Goal: Information Seeking & Learning: Learn about a topic

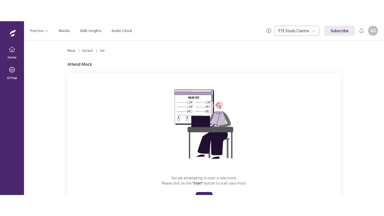
scroll to position [24, 0]
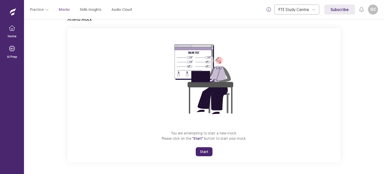
click at [202, 152] on button "Start" at bounding box center [204, 151] width 17 height 9
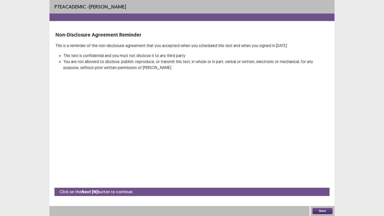
click at [324, 174] on button "Next" at bounding box center [323, 211] width 20 height 6
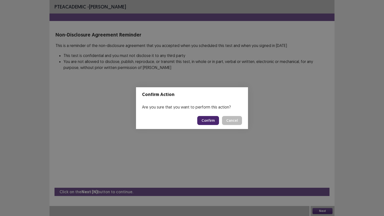
click at [214, 120] on button "Confirm" at bounding box center [208, 120] width 22 height 9
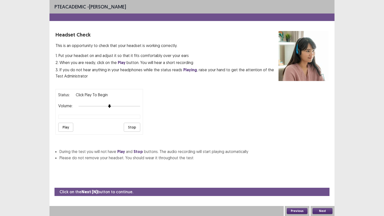
click at [68, 127] on button "Play" at bounding box center [65, 127] width 15 height 9
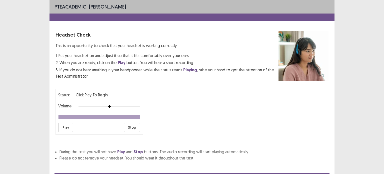
click at [68, 124] on button "Play" at bounding box center [65, 127] width 15 height 9
click at [61, 124] on button "Play" at bounding box center [65, 127] width 15 height 9
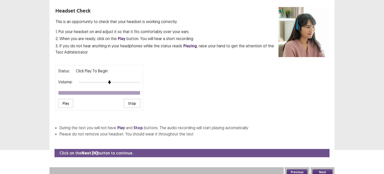
click at [58, 99] on button "Play" at bounding box center [65, 103] width 15 height 9
drag, startPoint x: 376, startPoint y: 60, endPoint x: 384, endPoint y: 6, distance: 53.9
click at [384, 26] on div "PTE academic - [PERSON_NAME] Headset Check This is an opportunity to check that…" at bounding box center [192, 63] width 384 height 174
click at [322, 169] on button "Next" at bounding box center [323, 172] width 20 height 6
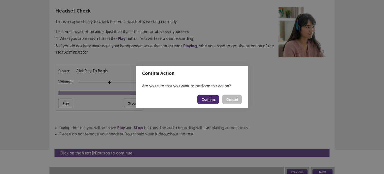
click at [215, 101] on button "Confirm" at bounding box center [208, 99] width 22 height 9
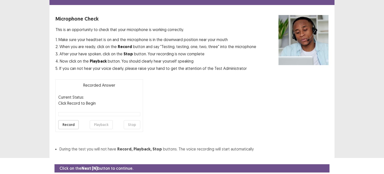
scroll to position [33, 0]
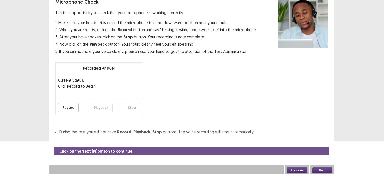
click at [62, 109] on button "Record" at bounding box center [68, 107] width 21 height 9
click at [134, 108] on button "Stop" at bounding box center [132, 107] width 17 height 9
click at [96, 106] on button "Playback" at bounding box center [101, 107] width 23 height 9
click at [101, 106] on button "Playback" at bounding box center [101, 107] width 23 height 9
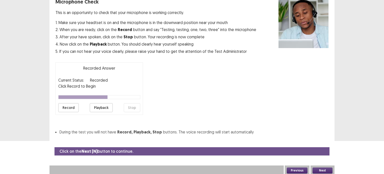
click at [318, 168] on button "Next" at bounding box center [323, 170] width 20 height 6
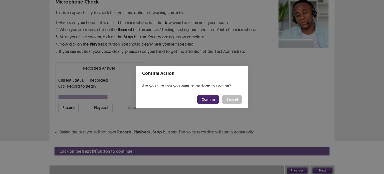
click at [213, 98] on button "Confirm" at bounding box center [208, 99] width 22 height 9
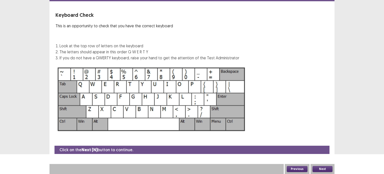
scroll to position [19, 0]
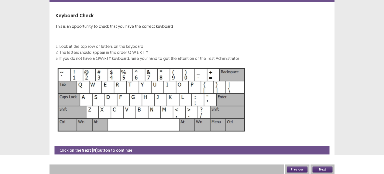
click at [324, 167] on button "Next" at bounding box center [323, 169] width 20 height 6
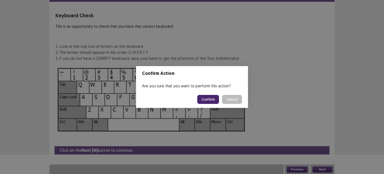
click at [212, 99] on button "Confirm" at bounding box center [208, 99] width 22 height 9
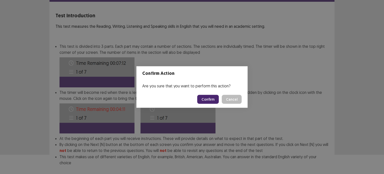
scroll to position [45, 0]
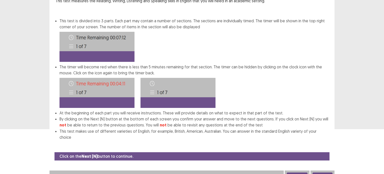
click at [329, 172] on button "Next" at bounding box center [323, 175] width 20 height 6
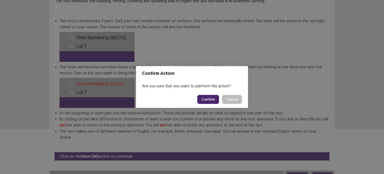
click at [215, 101] on button "Confirm" at bounding box center [208, 99] width 22 height 9
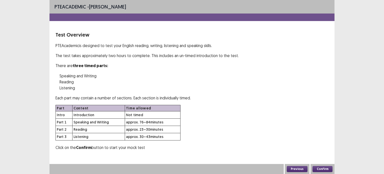
scroll to position [0, 0]
click at [323, 168] on button "Confirm" at bounding box center [323, 169] width 20 height 6
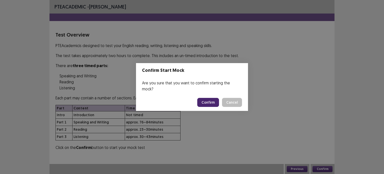
click at [207, 99] on button "Confirm" at bounding box center [208, 102] width 22 height 9
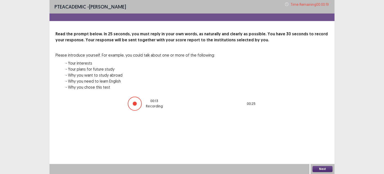
click at [325, 168] on button "Next" at bounding box center [323, 169] width 20 height 6
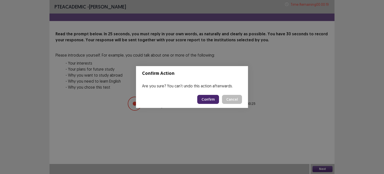
click at [207, 96] on button "Confirm" at bounding box center [208, 99] width 22 height 9
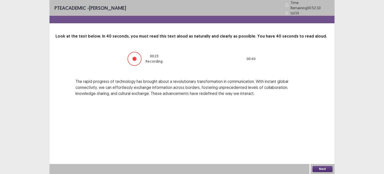
click at [322, 169] on button "Next" at bounding box center [323, 169] width 20 height 6
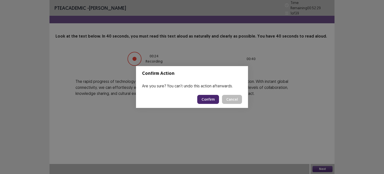
click at [210, 103] on button "Confirm" at bounding box center [208, 99] width 22 height 9
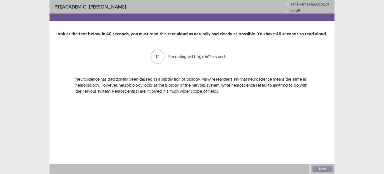
click at [198, 161] on div "PTE academic - [PERSON_NAME] Time Remaining 00 : 52 : 01 2 of 39 Look at the te…" at bounding box center [192, 87] width 285 height 174
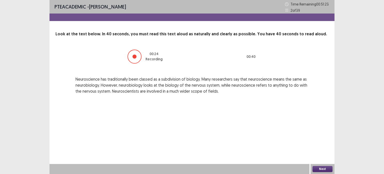
click at [321, 169] on button "Next" at bounding box center [323, 169] width 20 height 6
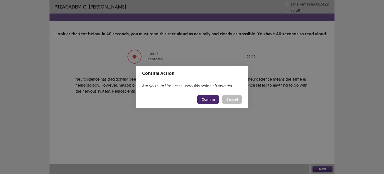
click at [212, 100] on button "Confirm" at bounding box center [208, 99] width 22 height 9
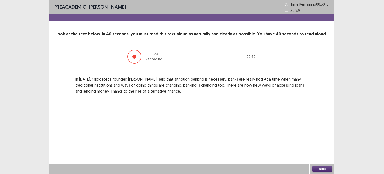
click at [318, 170] on button "Next" at bounding box center [323, 169] width 20 height 6
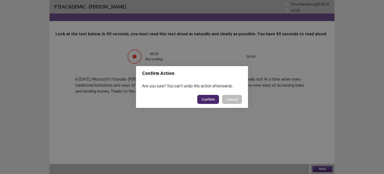
click at [215, 101] on button "Confirm" at bounding box center [208, 99] width 22 height 9
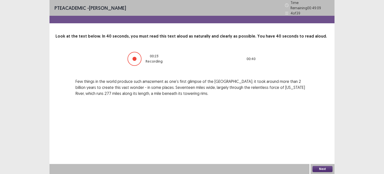
click at [323, 166] on button "Next" at bounding box center [323, 169] width 20 height 6
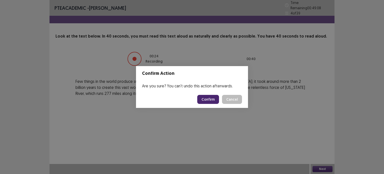
click at [209, 102] on button "Confirm" at bounding box center [208, 99] width 22 height 9
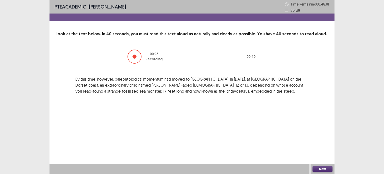
click at [319, 167] on button "Next" at bounding box center [323, 169] width 20 height 6
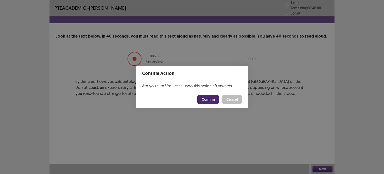
click at [206, 103] on button "Confirm" at bounding box center [208, 99] width 22 height 9
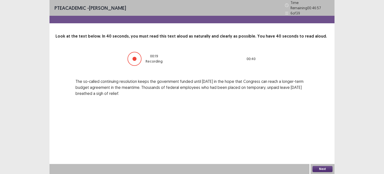
click at [324, 167] on button "Next" at bounding box center [323, 169] width 20 height 6
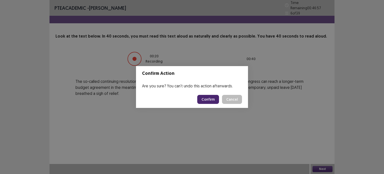
click at [212, 98] on button "Confirm" at bounding box center [208, 99] width 22 height 9
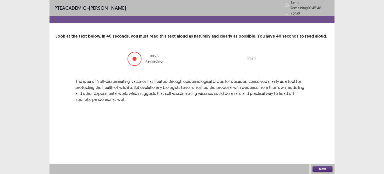
click at [320, 169] on button "Next" at bounding box center [323, 169] width 20 height 6
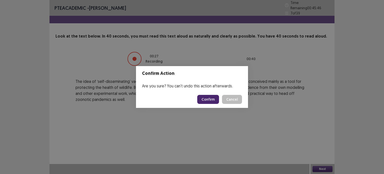
click at [211, 98] on button "Confirm" at bounding box center [208, 99] width 22 height 9
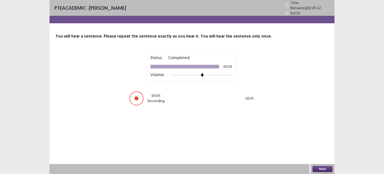
click at [325, 166] on button "Next" at bounding box center [323, 169] width 20 height 6
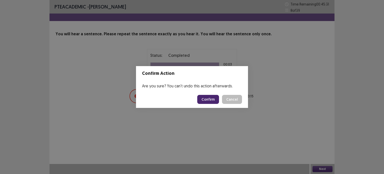
click at [213, 100] on button "Confirm" at bounding box center [208, 99] width 22 height 9
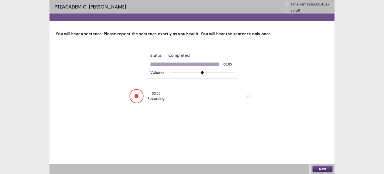
click at [321, 168] on button "Next" at bounding box center [323, 169] width 20 height 6
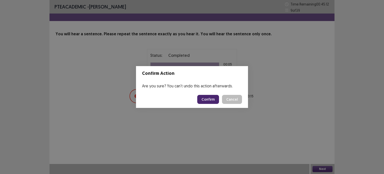
click at [218, 99] on button "Confirm" at bounding box center [208, 99] width 22 height 9
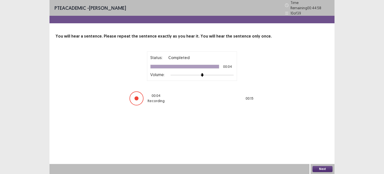
click at [323, 168] on button "Next" at bounding box center [323, 169] width 20 height 6
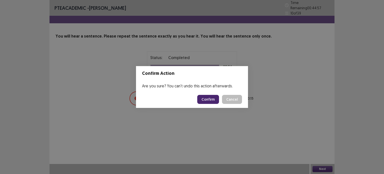
click at [216, 99] on button "Confirm" at bounding box center [208, 99] width 22 height 9
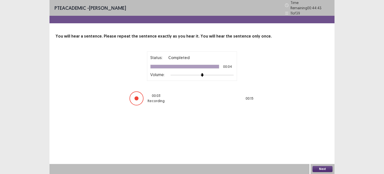
click at [320, 168] on button "Next" at bounding box center [323, 169] width 20 height 6
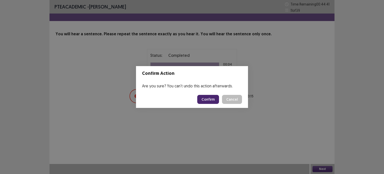
click at [214, 101] on button "Confirm" at bounding box center [208, 99] width 22 height 9
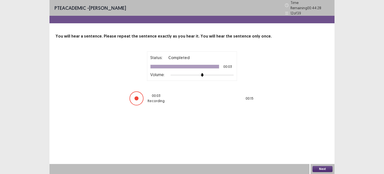
click at [320, 169] on button "Next" at bounding box center [323, 169] width 20 height 6
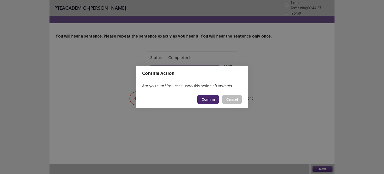
click at [212, 99] on button "Confirm" at bounding box center [208, 99] width 22 height 9
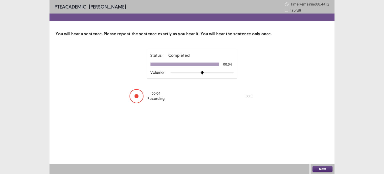
click at [327, 167] on button "Next" at bounding box center [323, 169] width 20 height 6
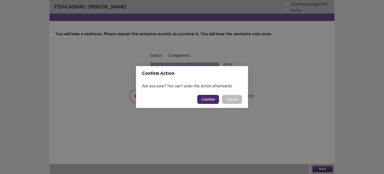
click at [214, 100] on button "Confirm" at bounding box center [208, 99] width 22 height 9
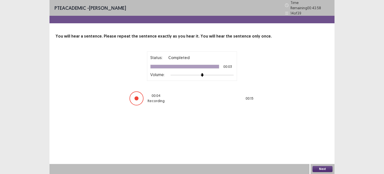
click at [318, 169] on button "Next" at bounding box center [323, 169] width 20 height 6
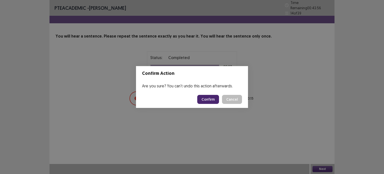
click at [214, 100] on button "Confirm" at bounding box center [208, 99] width 22 height 9
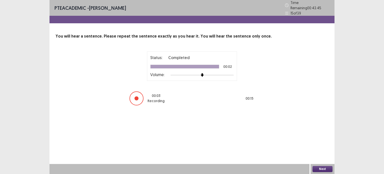
click at [326, 169] on button "Next" at bounding box center [323, 169] width 20 height 6
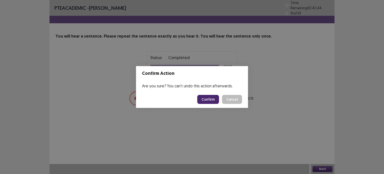
click at [213, 98] on button "Confirm" at bounding box center [208, 99] width 22 height 9
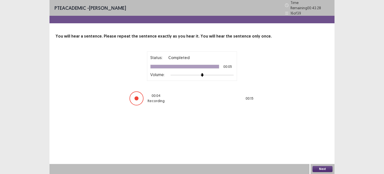
click at [320, 170] on button "Next" at bounding box center [323, 169] width 20 height 6
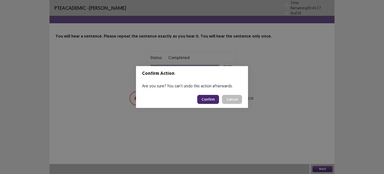
click at [209, 100] on button "Confirm" at bounding box center [208, 99] width 22 height 9
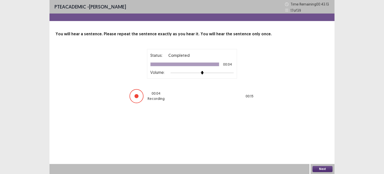
click at [316, 167] on button "Next" at bounding box center [323, 169] width 20 height 6
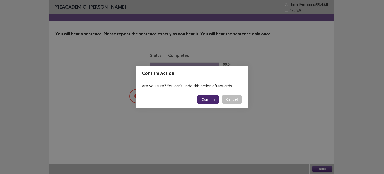
click at [211, 96] on button "Confirm" at bounding box center [208, 99] width 22 height 9
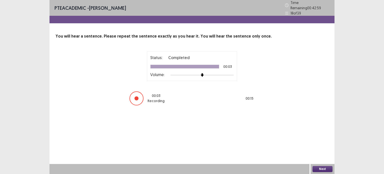
click at [318, 168] on button "Next" at bounding box center [323, 169] width 20 height 6
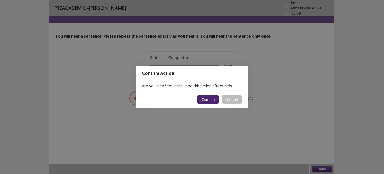
click at [205, 99] on button "Confirm" at bounding box center [208, 99] width 22 height 9
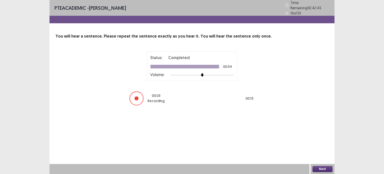
click at [318, 167] on button "Next" at bounding box center [323, 169] width 20 height 6
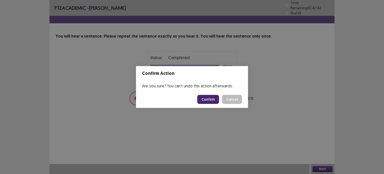
click at [206, 100] on button "Confirm" at bounding box center [208, 99] width 22 height 9
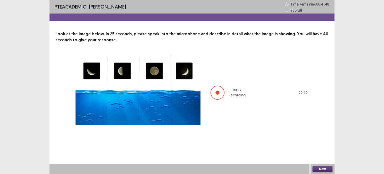
click at [324, 167] on button "Next" at bounding box center [323, 169] width 20 height 6
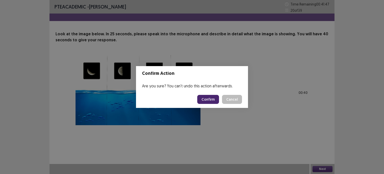
click at [214, 99] on button "Confirm" at bounding box center [208, 99] width 22 height 9
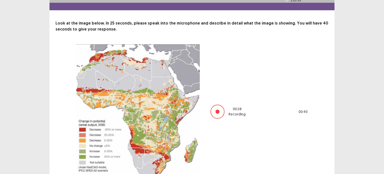
scroll to position [38, 0]
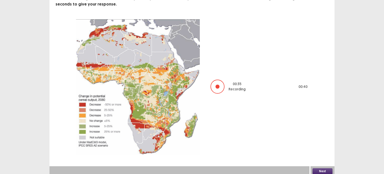
click at [321, 168] on button "Next" at bounding box center [323, 171] width 20 height 6
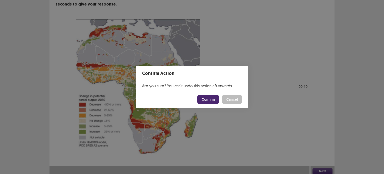
click at [210, 98] on button "Confirm" at bounding box center [208, 99] width 22 height 9
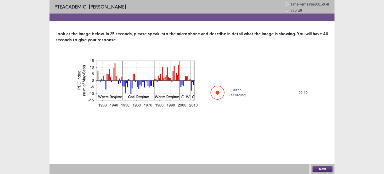
click at [320, 168] on button "Next" at bounding box center [323, 169] width 20 height 6
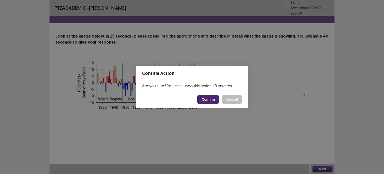
click at [214, 102] on button "Confirm" at bounding box center [208, 99] width 22 height 9
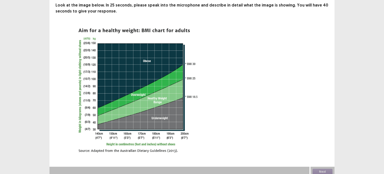
scroll to position [31, 0]
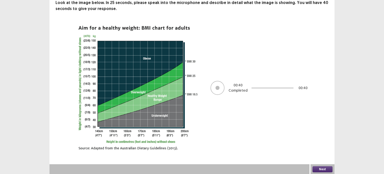
click at [326, 171] on button "Next" at bounding box center [323, 169] width 20 height 6
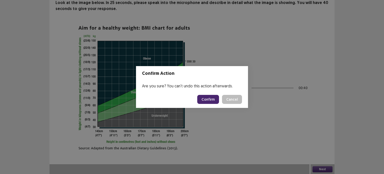
click at [209, 99] on button "Confirm" at bounding box center [208, 99] width 22 height 9
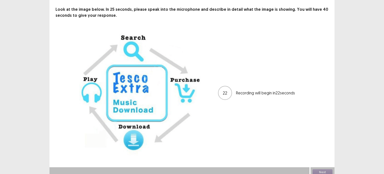
scroll to position [28, 0]
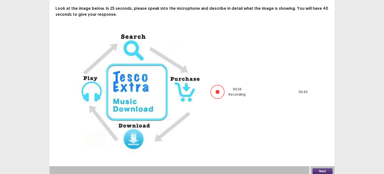
click at [318, 168] on button "Next" at bounding box center [323, 171] width 20 height 6
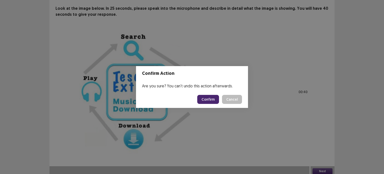
click at [213, 100] on button "Confirm" at bounding box center [208, 99] width 22 height 9
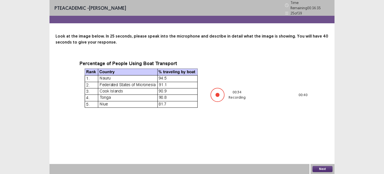
click at [321, 168] on button "Next" at bounding box center [323, 169] width 20 height 6
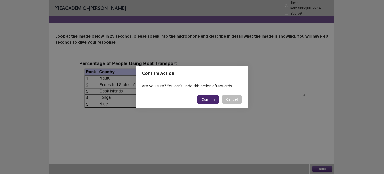
click at [215, 101] on button "Confirm" at bounding box center [208, 99] width 22 height 9
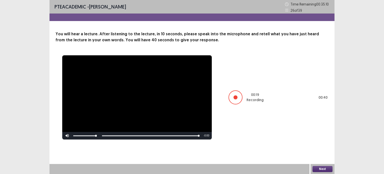
click at [318, 167] on button "Next" at bounding box center [323, 169] width 20 height 6
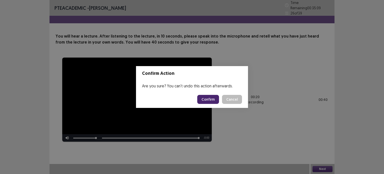
click at [206, 98] on button "Confirm" at bounding box center [208, 99] width 22 height 9
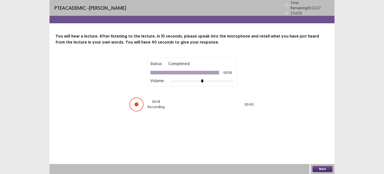
click at [323, 172] on button "Next" at bounding box center [323, 169] width 20 height 6
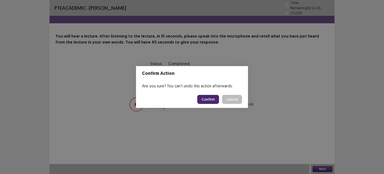
click at [209, 96] on button "Confirm" at bounding box center [208, 99] width 22 height 9
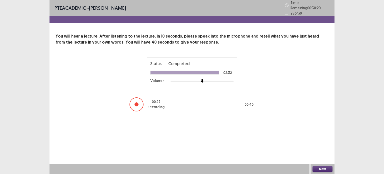
click at [326, 167] on button "Next" at bounding box center [323, 169] width 20 height 6
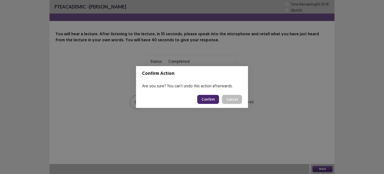
click at [209, 100] on button "Confirm" at bounding box center [208, 99] width 22 height 9
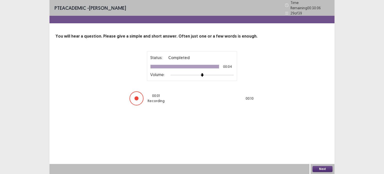
click at [320, 168] on button "Next" at bounding box center [323, 169] width 20 height 6
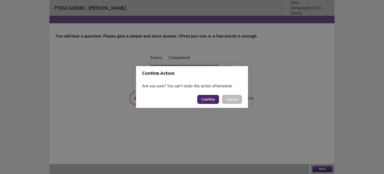
click at [207, 100] on button "Confirm" at bounding box center [208, 99] width 22 height 9
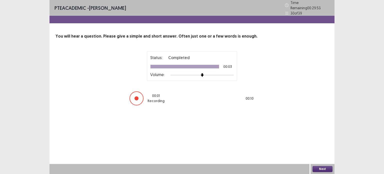
click at [321, 167] on button "Next" at bounding box center [323, 169] width 20 height 6
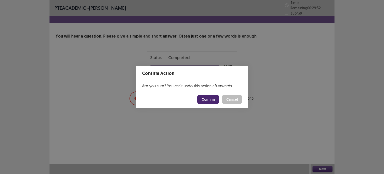
click at [208, 100] on button "Confirm" at bounding box center [208, 99] width 22 height 9
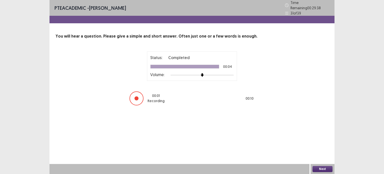
click at [323, 168] on button "Next" at bounding box center [323, 169] width 20 height 6
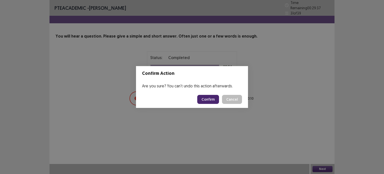
click at [202, 101] on button "Confirm" at bounding box center [208, 99] width 22 height 9
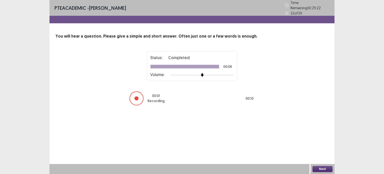
click at [325, 170] on button "Next" at bounding box center [323, 169] width 20 height 6
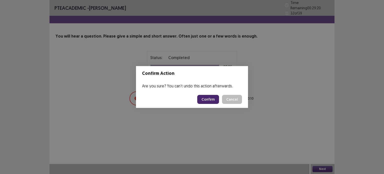
click at [210, 97] on button "Confirm" at bounding box center [208, 99] width 22 height 9
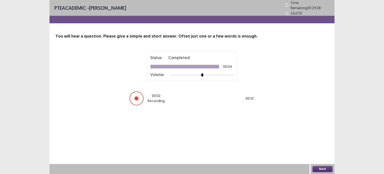
click at [315, 169] on button "Next" at bounding box center [323, 169] width 20 height 6
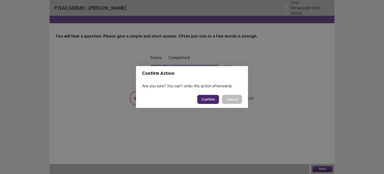
click at [205, 100] on button "Confirm" at bounding box center [208, 99] width 22 height 9
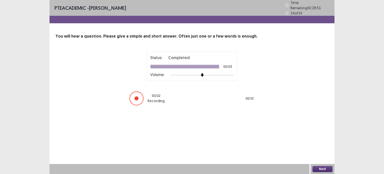
click at [320, 166] on button "Next" at bounding box center [323, 169] width 20 height 6
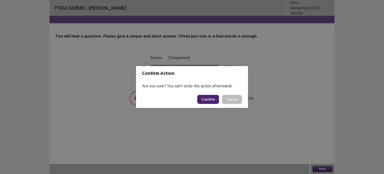
click at [214, 101] on button "Confirm" at bounding box center [208, 99] width 22 height 9
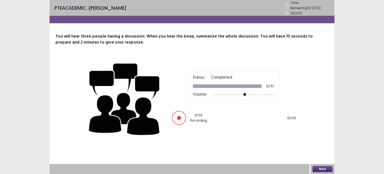
click at [320, 165] on div "Next" at bounding box center [323, 169] width 24 height 10
click at [318, 170] on button "Next" at bounding box center [323, 169] width 20 height 6
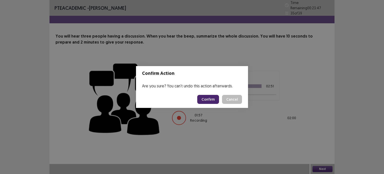
click at [212, 96] on button "Confirm" at bounding box center [208, 99] width 22 height 9
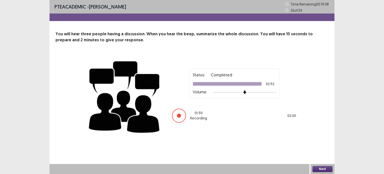
click at [325, 168] on button "Next" at bounding box center [323, 169] width 20 height 6
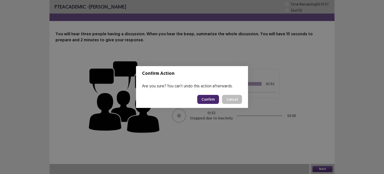
click at [205, 97] on button "Confirm" at bounding box center [208, 99] width 22 height 9
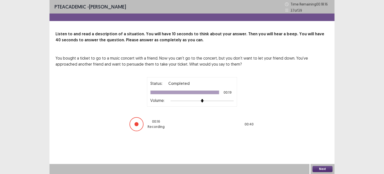
click at [320, 169] on button "Next" at bounding box center [323, 169] width 20 height 6
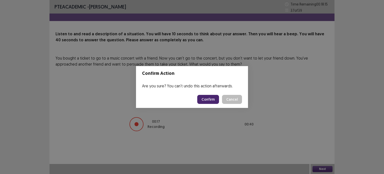
click at [211, 100] on button "Confirm" at bounding box center [208, 99] width 22 height 9
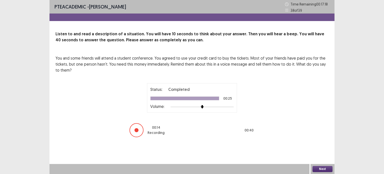
click at [317, 165] on div "Next" at bounding box center [323, 169] width 24 height 10
drag, startPoint x: 317, startPoint y: 167, endPoint x: 320, endPoint y: 167, distance: 3.0
click at [320, 167] on button "Next" at bounding box center [323, 169] width 20 height 6
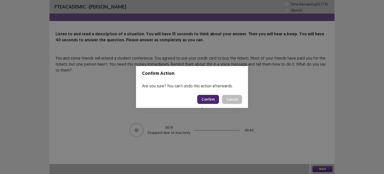
click at [320, 167] on div "Confirm Action Are you sure? You can't undo this action afterwards. Confirm Can…" at bounding box center [192, 87] width 384 height 174
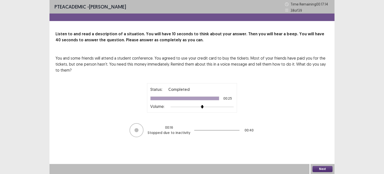
click at [318, 170] on button "Next" at bounding box center [323, 169] width 20 height 6
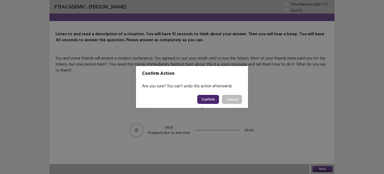
click at [212, 101] on button "Confirm" at bounding box center [208, 99] width 22 height 9
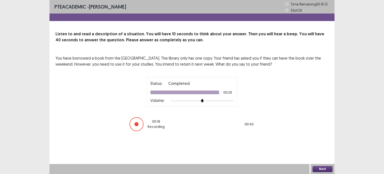
click at [325, 171] on button "Next" at bounding box center [323, 169] width 20 height 6
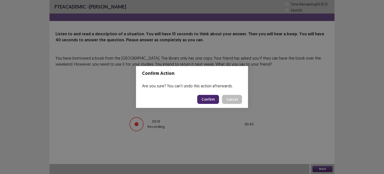
click at [204, 103] on button "Confirm" at bounding box center [208, 99] width 22 height 9
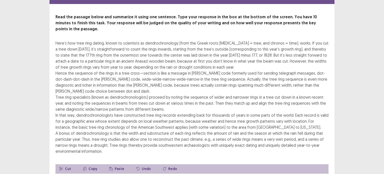
scroll to position [20, 0]
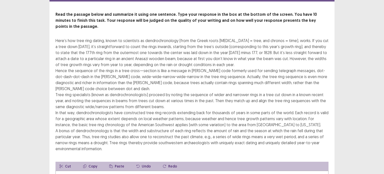
click at [56, 32] on div "Read the passage below and summarize it using one sentence. Type your response …" at bounding box center [192, 123] width 285 height 223
drag, startPoint x: 56, startPoint y: 32, endPoint x: 66, endPoint y: 33, distance: 10.0
click at [66, 38] on div "Here’s how tree ring dating, known to scientists as dendrochronology (from the …" at bounding box center [192, 95] width 273 height 114
drag, startPoint x: 66, startPoint y: 33, endPoint x: 78, endPoint y: 50, distance: 21.5
click at [78, 50] on div "Here’s how tree ring dating, known to scientists as dendrochronology (from the …" at bounding box center [192, 95] width 273 height 114
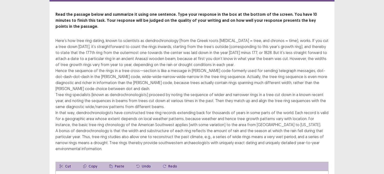
click at [90, 162] on button "Copy" at bounding box center [90, 166] width 22 height 9
drag, startPoint x: 56, startPoint y: 34, endPoint x: 86, endPoint y: 36, distance: 30.3
click at [86, 38] on div "Here’s how tree ring dating, known to scientists as dendrochronology (from the …" at bounding box center [192, 95] width 273 height 114
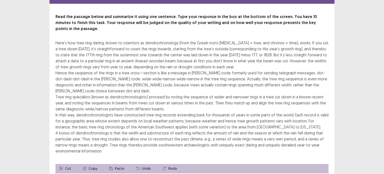
click at [79, 63] on div "Here’s how tree ring dating, known to scientists as dendrochronology (from the …" at bounding box center [192, 97] width 273 height 114
drag, startPoint x: 79, startPoint y: 63, endPoint x: 137, endPoint y: 31, distance: 66.4
click at [137, 31] on div "Read the passage below and summarize it using one sentence. Type your response …" at bounding box center [192, 84] width 273 height 140
drag, startPoint x: 132, startPoint y: 34, endPoint x: 148, endPoint y: 30, distance: 16.4
click at [148, 30] on div "Read the passage below and summarize it using one sentence. Type your response …" at bounding box center [192, 84] width 273 height 140
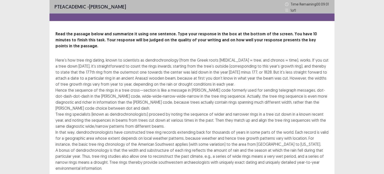
scroll to position [25, 0]
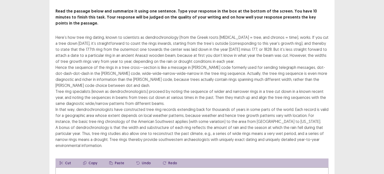
drag, startPoint x: 78, startPoint y: 164, endPoint x: 55, endPoint y: 165, distance: 23.5
click at [55, 165] on div "Read the passage below and summarize it using one sentence. Type your response …" at bounding box center [192, 119] width 285 height 223
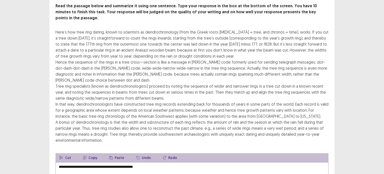
scroll to position [31, 0]
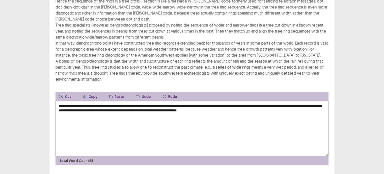
scroll to position [90, 0]
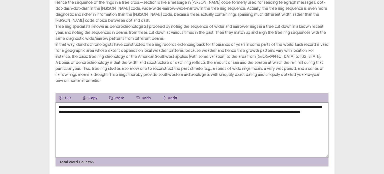
click at [156, 109] on textarea "**********" at bounding box center [192, 129] width 273 height 55
click at [150, 102] on textarea "**********" at bounding box center [192, 129] width 273 height 55
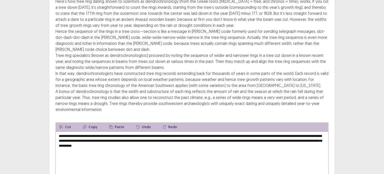
scroll to position [62, 0]
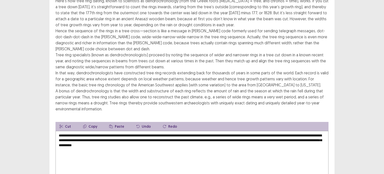
click at [312, 132] on textarea "**********" at bounding box center [192, 158] width 273 height 55
click at [204, 138] on textarea "**********" at bounding box center [192, 158] width 273 height 55
click at [153, 133] on textarea "**********" at bounding box center [192, 158] width 273 height 55
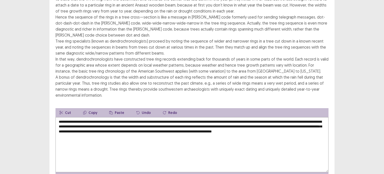
scroll to position [96, 0]
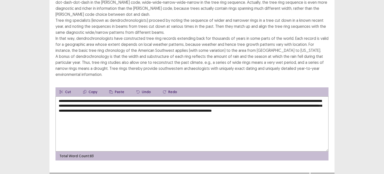
drag, startPoint x: 257, startPoint y: 93, endPoint x: 271, endPoint y: 93, distance: 14.3
click at [271, 96] on textarea "**********" at bounding box center [192, 123] width 273 height 55
click at [79, 98] on textarea "**********" at bounding box center [192, 123] width 273 height 55
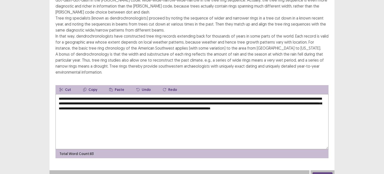
type textarea "**********"
click at [323, 172] on button "Next" at bounding box center [323, 175] width 20 height 6
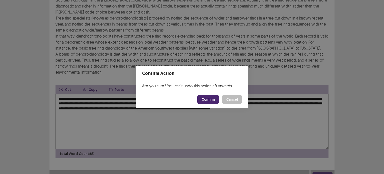
click at [208, 98] on button "Confirm" at bounding box center [208, 99] width 22 height 9
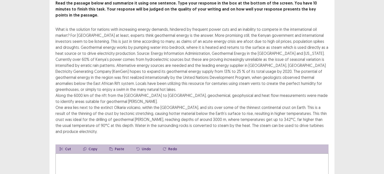
scroll to position [25, 0]
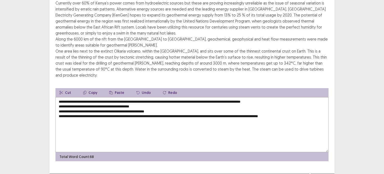
scroll to position [90, 0]
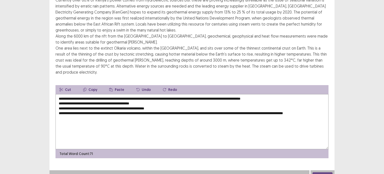
click at [58, 98] on textarea "**********" at bounding box center [192, 121] width 273 height 55
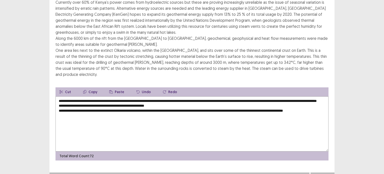
drag, startPoint x: 58, startPoint y: 102, endPoint x: 62, endPoint y: 102, distance: 3.8
click at [58, 102] on textarea "**********" at bounding box center [192, 123] width 273 height 55
click at [59, 103] on textarea "**********" at bounding box center [192, 123] width 273 height 55
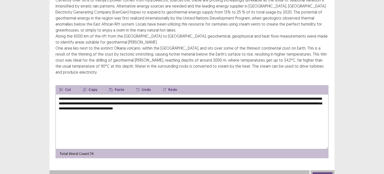
drag, startPoint x: 246, startPoint y: 98, endPoint x: 251, endPoint y: 98, distance: 4.8
click at [251, 98] on textarea "**********" at bounding box center [192, 121] width 273 height 55
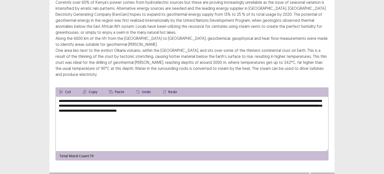
click at [61, 102] on textarea "**********" at bounding box center [192, 123] width 273 height 55
click at [70, 103] on textarea "**********" at bounding box center [192, 123] width 273 height 55
type textarea "**********"
click at [328, 174] on button "Next" at bounding box center [323, 177] width 20 height 6
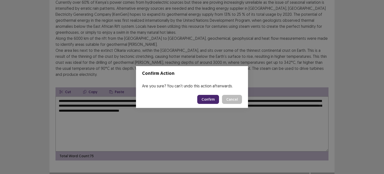
click at [205, 100] on button "Confirm" at bounding box center [208, 99] width 22 height 9
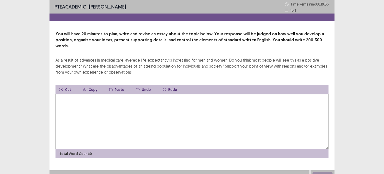
click at [310, 108] on textarea at bounding box center [192, 121] width 273 height 55
click at [116, 86] on button "Paste" at bounding box center [116, 89] width 23 height 9
click at [120, 86] on button "Paste" at bounding box center [116, 89] width 23 height 9
click at [160, 95] on textarea at bounding box center [192, 121] width 273 height 55
click at [117, 85] on button "Paste" at bounding box center [116, 89] width 23 height 9
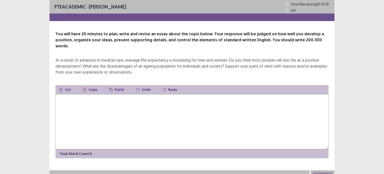
click at [117, 85] on button "Paste" at bounding box center [116, 89] width 23 height 9
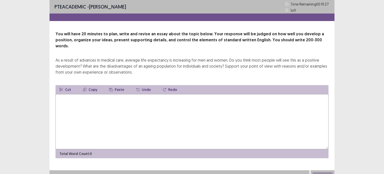
click at [117, 85] on button "Paste" at bounding box center [116, 89] width 23 height 9
click at [108, 102] on textarea at bounding box center [192, 121] width 273 height 55
click at [190, 101] on textarea at bounding box center [192, 121] width 273 height 55
drag, startPoint x: 190, startPoint y: 101, endPoint x: 154, endPoint y: 95, distance: 36.7
click at [154, 95] on textarea "**********" at bounding box center [192, 121] width 273 height 55
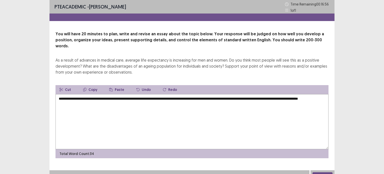
type textarea "**********"
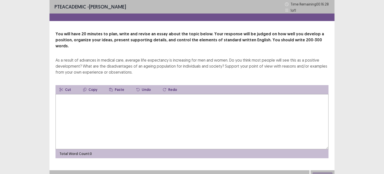
type textarea "*"
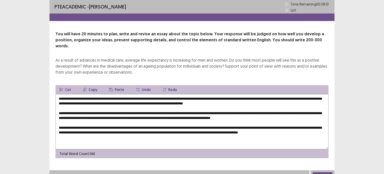
click at [187, 94] on textarea "**********" at bounding box center [192, 121] width 273 height 55
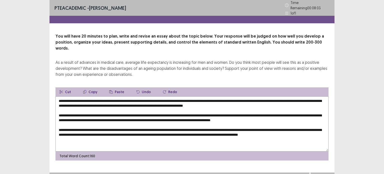
click at [168, 96] on textarea "**********" at bounding box center [192, 123] width 273 height 55
click at [94, 133] on textarea "**********" at bounding box center [192, 123] width 273 height 55
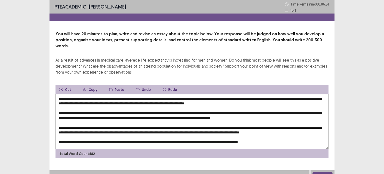
scroll to position [2, 0]
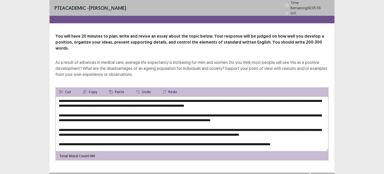
click at [107, 96] on textarea at bounding box center [192, 123] width 273 height 55
drag, startPoint x: 189, startPoint y: 95, endPoint x: 230, endPoint y: 97, distance: 41.3
click at [230, 97] on textarea at bounding box center [192, 123] width 273 height 55
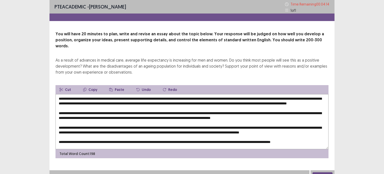
click at [105, 100] on textarea at bounding box center [192, 121] width 273 height 55
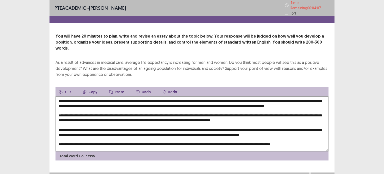
scroll to position [0, 0]
click at [123, 98] on textarea at bounding box center [192, 123] width 273 height 55
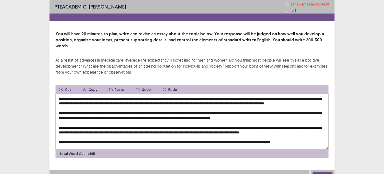
click at [122, 95] on textarea at bounding box center [192, 121] width 273 height 55
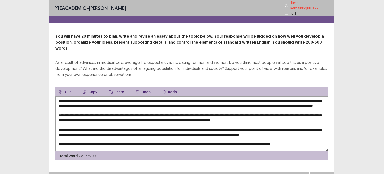
click at [124, 104] on textarea at bounding box center [192, 123] width 273 height 55
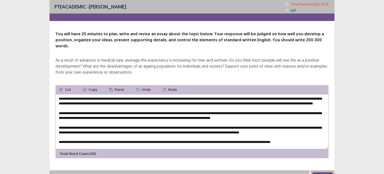
drag, startPoint x: 131, startPoint y: 104, endPoint x: 163, endPoint y: 105, distance: 32.5
click at [163, 105] on textarea at bounding box center [192, 121] width 273 height 55
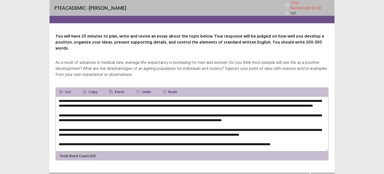
drag, startPoint x: 277, startPoint y: 104, endPoint x: 287, endPoint y: 103, distance: 10.0
click at [287, 103] on textarea at bounding box center [192, 123] width 273 height 55
click at [158, 110] on textarea at bounding box center [192, 123] width 273 height 55
click at [69, 114] on textarea at bounding box center [192, 123] width 273 height 55
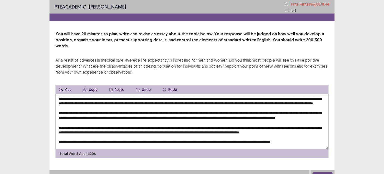
drag, startPoint x: 134, startPoint y: 124, endPoint x: 158, endPoint y: 123, distance: 24.3
click at [158, 123] on textarea at bounding box center [192, 121] width 273 height 55
drag, startPoint x: 250, startPoint y: 104, endPoint x: 263, endPoint y: 104, distance: 13.5
click at [263, 104] on textarea at bounding box center [192, 121] width 273 height 55
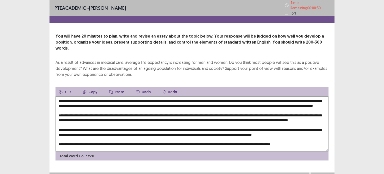
drag, startPoint x: 242, startPoint y: 124, endPoint x: 256, endPoint y: 124, distance: 14.0
click at [256, 124] on textarea at bounding box center [192, 123] width 273 height 55
click at [257, 124] on textarea at bounding box center [192, 123] width 273 height 55
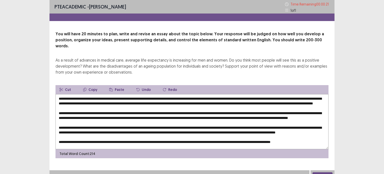
drag, startPoint x: 109, startPoint y: 127, endPoint x: 82, endPoint y: 130, distance: 27.1
click at [82, 130] on textarea at bounding box center [192, 121] width 273 height 55
drag, startPoint x: 176, startPoint y: 139, endPoint x: 184, endPoint y: 139, distance: 8.0
click at [184, 139] on textarea at bounding box center [192, 121] width 273 height 55
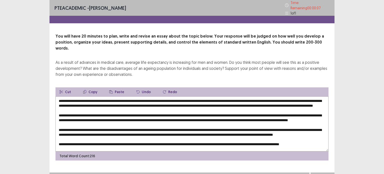
click at [271, 133] on textarea at bounding box center [192, 123] width 273 height 55
type textarea "**********"
click at [325, 174] on button "Next" at bounding box center [323, 177] width 20 height 6
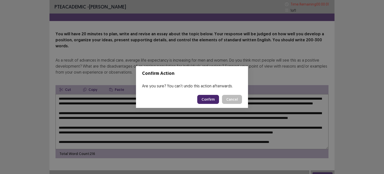
click at [211, 98] on button "Confirm" at bounding box center [208, 99] width 22 height 9
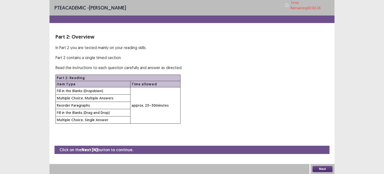
click at [319, 166] on button "Next" at bounding box center [323, 169] width 20 height 6
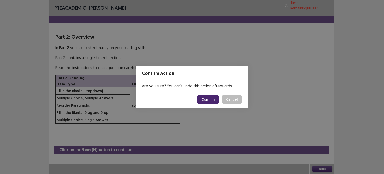
click at [209, 97] on button "Confirm" at bounding box center [208, 99] width 22 height 9
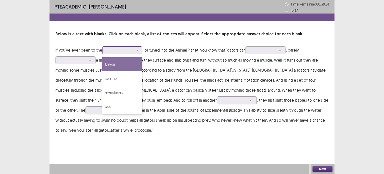
click at [130, 49] on div at bounding box center [120, 50] width 26 height 5
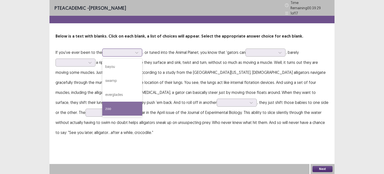
click at [125, 105] on div "zoo" at bounding box center [122, 109] width 40 height 14
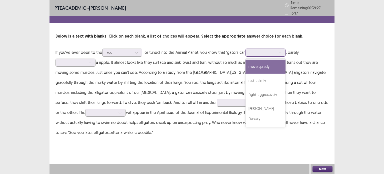
click at [264, 51] on div at bounding box center [263, 52] width 26 height 5
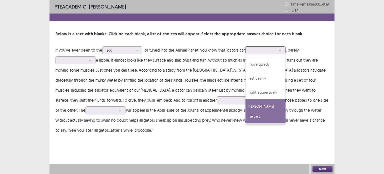
click at [271, 105] on div "[PERSON_NAME] fiercely" at bounding box center [266, 111] width 40 height 24
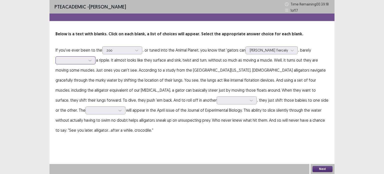
click at [77, 62] on div at bounding box center [73, 60] width 26 height 5
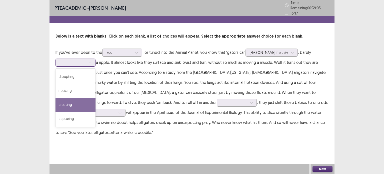
click at [75, 102] on div "creating" at bounding box center [76, 105] width 40 height 14
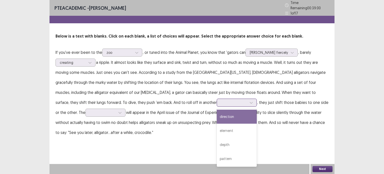
click at [221, 103] on div at bounding box center [234, 103] width 27 height 6
click at [217, 114] on div "direction" at bounding box center [237, 117] width 40 height 14
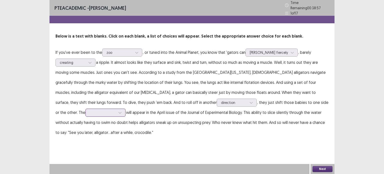
click at [116, 110] on div at bounding box center [103, 112] width 26 height 5
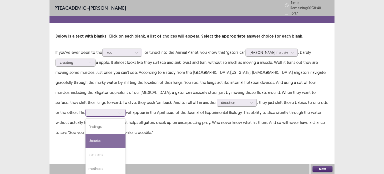
click at [126, 134] on div "theories" at bounding box center [106, 141] width 40 height 14
click at [116, 110] on div at bounding box center [103, 112] width 26 height 5
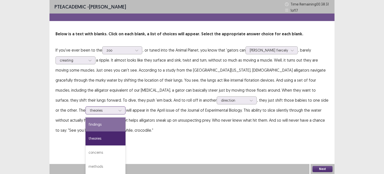
click at [126, 117] on div "findings" at bounding box center [106, 124] width 40 height 14
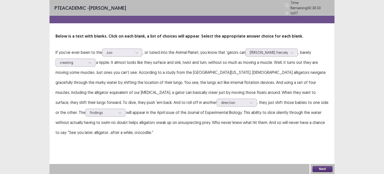
click at [318, 168] on button "Next" at bounding box center [323, 169] width 20 height 6
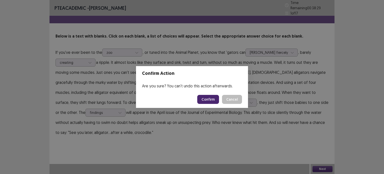
click at [210, 97] on button "Confirm" at bounding box center [208, 99] width 22 height 9
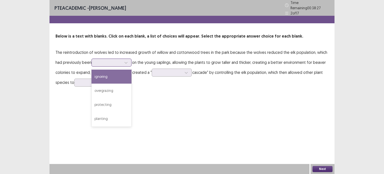
click at [105, 62] on div at bounding box center [109, 62] width 26 height 5
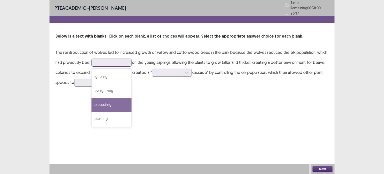
click at [100, 103] on div "protecting" at bounding box center [112, 105] width 40 height 14
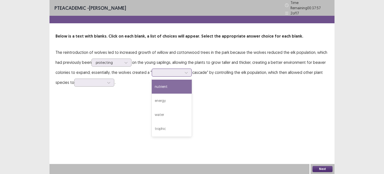
click at [175, 72] on div at bounding box center [169, 72] width 26 height 5
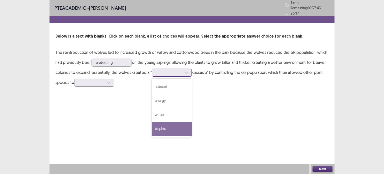
click at [166, 124] on div "trophic" at bounding box center [172, 129] width 40 height 14
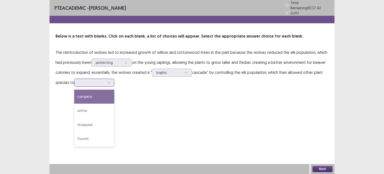
click at [103, 80] on div at bounding box center [92, 82] width 26 height 5
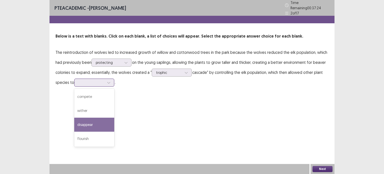
click at [90, 118] on div "disappear" at bounding box center [94, 125] width 40 height 14
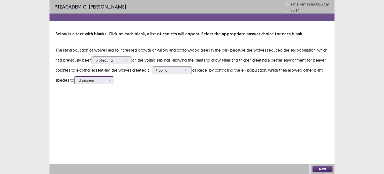
click at [105, 80] on div at bounding box center [109, 81] width 8 height 8
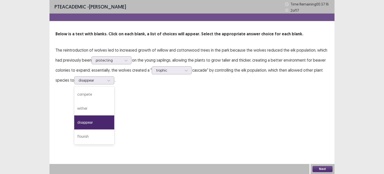
click at [324, 168] on button "Next" at bounding box center [323, 169] width 20 height 6
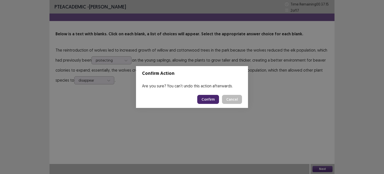
click at [216, 100] on button "Confirm" at bounding box center [208, 99] width 22 height 9
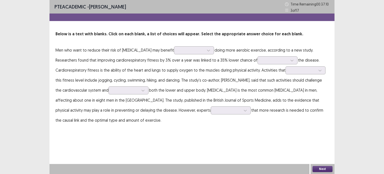
click at [194, 46] on div at bounding box center [194, 50] width 40 height 8
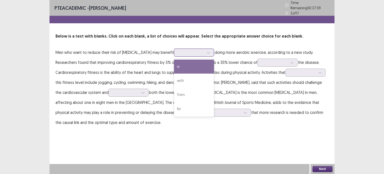
click at [194, 50] on div at bounding box center [191, 52] width 26 height 5
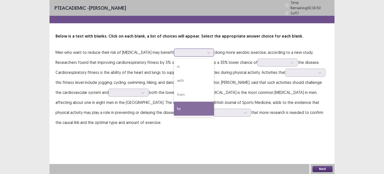
click at [189, 103] on div "by" at bounding box center [194, 109] width 40 height 14
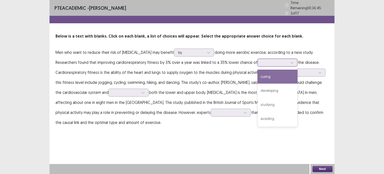
click at [272, 60] on div at bounding box center [275, 62] width 26 height 5
click at [268, 75] on div "curing" at bounding box center [278, 77] width 40 height 14
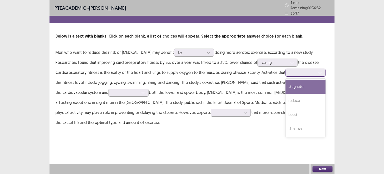
click at [295, 70] on div at bounding box center [303, 72] width 26 height 5
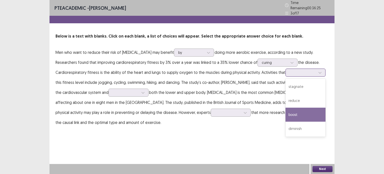
click at [301, 114] on div "boost" at bounding box center [306, 115] width 40 height 14
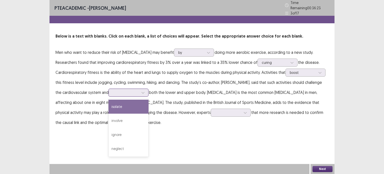
click at [124, 89] on div at bounding box center [129, 93] width 40 height 8
click at [120, 105] on div "isolate" at bounding box center [129, 107] width 40 height 14
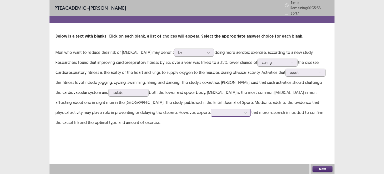
click at [215, 110] on div at bounding box center [228, 112] width 26 height 5
click at [211, 162] on div "hailed" at bounding box center [231, 169] width 40 height 14
click at [322, 168] on button "Next" at bounding box center [323, 169] width 20 height 6
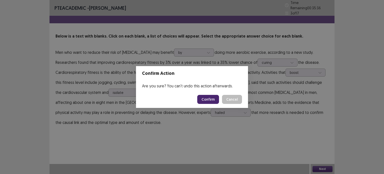
click at [209, 97] on button "Confirm" at bounding box center [208, 99] width 22 height 9
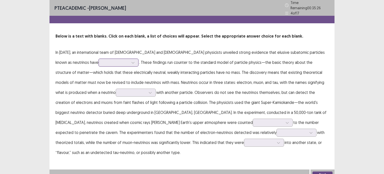
click at [103, 60] on div at bounding box center [116, 62] width 26 height 5
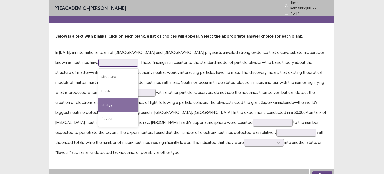
click at [99, 102] on div "energy" at bounding box center [119, 105] width 40 height 14
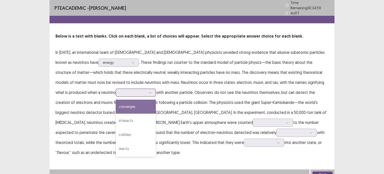
click at [120, 91] on div at bounding box center [133, 92] width 26 height 5
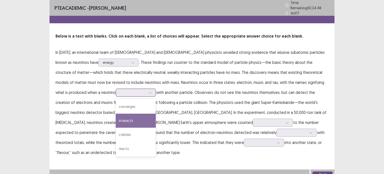
click at [116, 119] on div "interacts" at bounding box center [136, 121] width 40 height 14
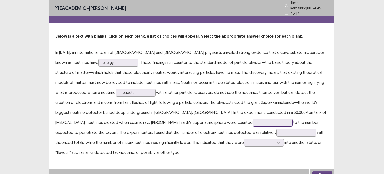
click at [257, 122] on div at bounding box center [270, 122] width 26 height 5
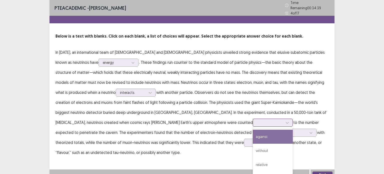
click at [253, 132] on div "against" at bounding box center [273, 137] width 40 height 14
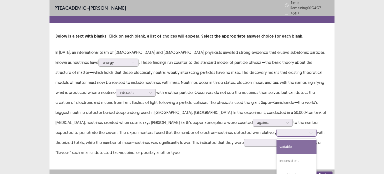
click at [281, 131] on div at bounding box center [294, 132] width 26 height 5
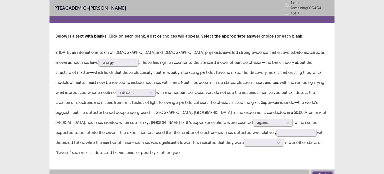
drag, startPoint x: 156, startPoint y: 154, endPoint x: 377, endPoint y: 125, distance: 223.2
click at [378, 125] on div "PTE academic - [PERSON_NAME] Time Remaining 00 : 34 : 34 4 of 17 Below is a tex…" at bounding box center [192, 89] width 384 height 179
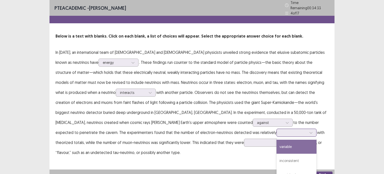
click at [310, 132] on icon at bounding box center [311, 133] width 3 height 2
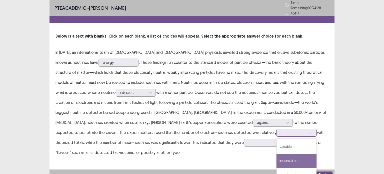
click at [277, 157] on div "inconsistent" at bounding box center [297, 161] width 40 height 14
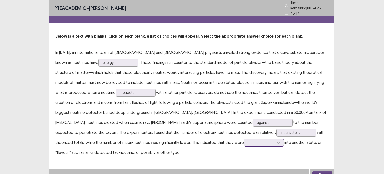
click at [244, 140] on div at bounding box center [264, 143] width 40 height 8
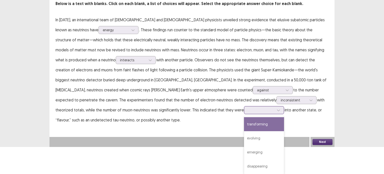
click at [244, 125] on div "transforming" at bounding box center [264, 124] width 40 height 14
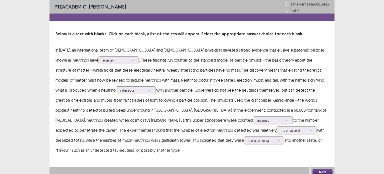
click at [321, 171] on button "Next" at bounding box center [323, 172] width 20 height 6
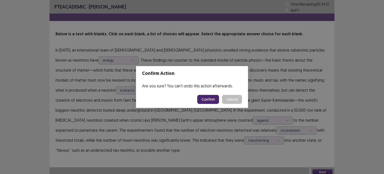
click at [211, 96] on button "Confirm" at bounding box center [208, 99] width 22 height 9
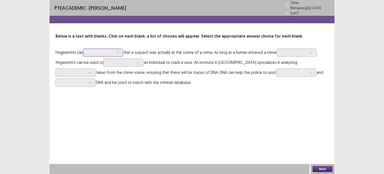
click at [95, 50] on div at bounding box center [100, 52] width 26 height 5
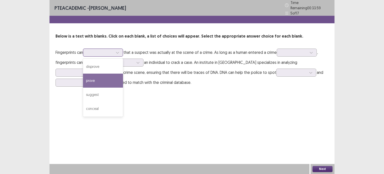
click at [103, 78] on div "prove" at bounding box center [103, 81] width 40 height 14
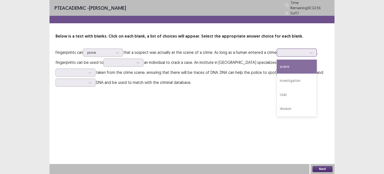
click at [294, 50] on div at bounding box center [294, 52] width 26 height 5
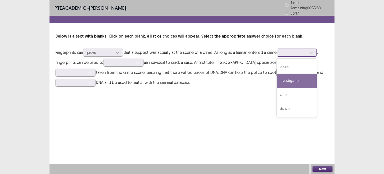
click at [294, 77] on div "investigation" at bounding box center [297, 81] width 40 height 14
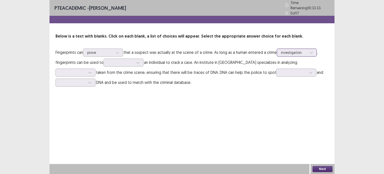
click at [296, 50] on div at bounding box center [294, 52] width 26 height 5
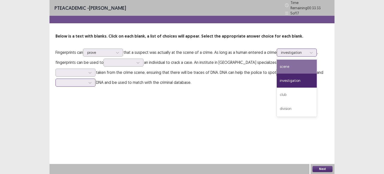
click at [294, 67] on div "scene" at bounding box center [297, 67] width 40 height 14
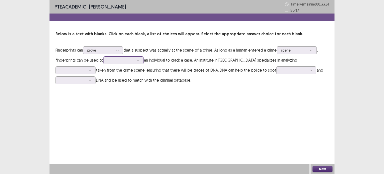
click at [122, 59] on div at bounding box center [121, 60] width 26 height 5
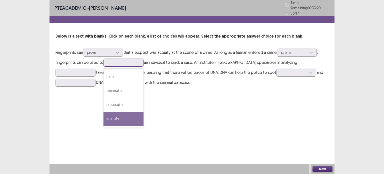
click at [128, 115] on div "identify" at bounding box center [124, 119] width 40 height 14
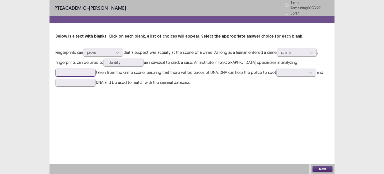
click at [86, 70] on div at bounding box center [73, 72] width 26 height 5
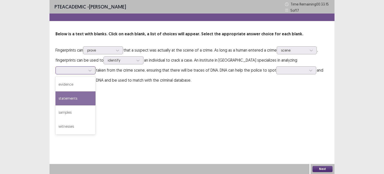
click at [96, 91] on div "statements" at bounding box center [76, 98] width 40 height 14
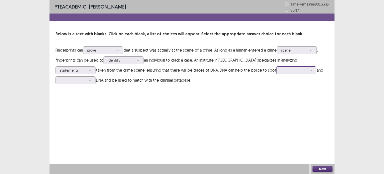
click at [281, 71] on div at bounding box center [294, 70] width 26 height 5
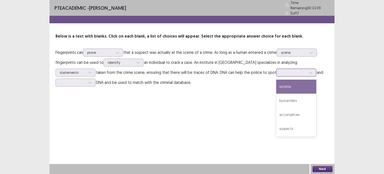
click at [276, 85] on div "victims" at bounding box center [296, 87] width 40 height 14
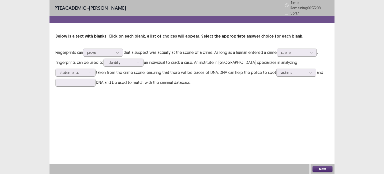
click at [292, 74] on p "Fingerprints can prove that a suspect was actually at the scene of a crime. As …" at bounding box center [192, 67] width 273 height 40
click at [86, 80] on div at bounding box center [73, 82] width 26 height 5
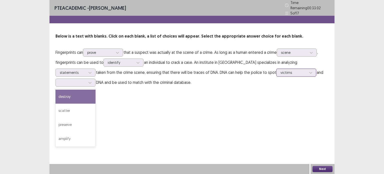
click at [281, 72] on div at bounding box center [294, 72] width 26 height 5
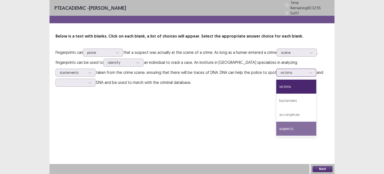
click at [276, 124] on div "suspects" at bounding box center [296, 129] width 40 height 14
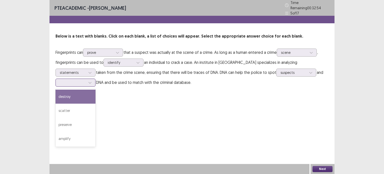
click at [86, 80] on div at bounding box center [72, 83] width 27 height 6
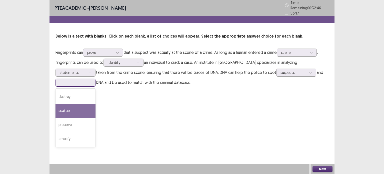
click at [96, 104] on div "scatter" at bounding box center [76, 111] width 40 height 14
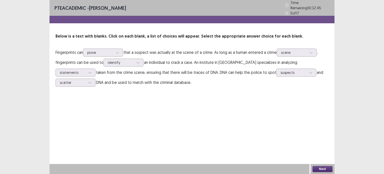
click at [323, 168] on button "Next" at bounding box center [323, 169] width 20 height 6
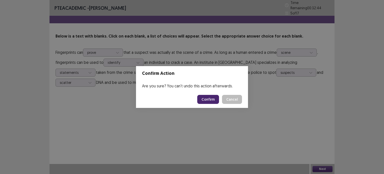
drag, startPoint x: 211, startPoint y: 98, endPoint x: 216, endPoint y: 102, distance: 6.3
click at [211, 98] on button "Confirm" at bounding box center [208, 99] width 22 height 9
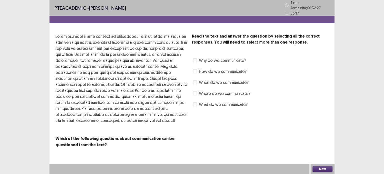
click at [197, 59] on span at bounding box center [195, 60] width 4 height 4
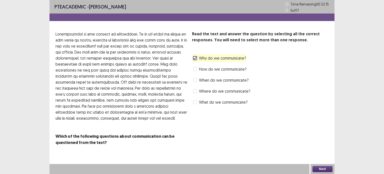
click at [320, 169] on button "Next" at bounding box center [323, 169] width 20 height 6
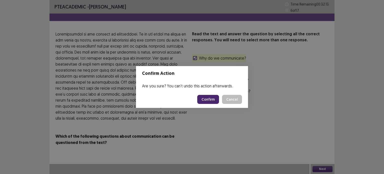
click at [215, 98] on button "Confirm" at bounding box center [208, 99] width 22 height 9
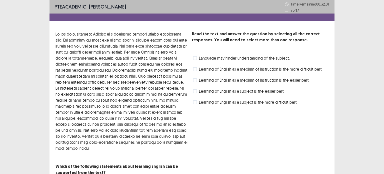
click at [271, 80] on span "Learning of English as a medium of instruction is the easier part." at bounding box center [254, 80] width 111 height 6
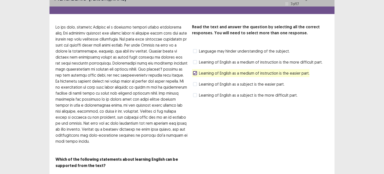
scroll to position [17, 0]
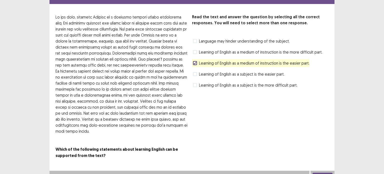
click at [321, 173] on button "Next" at bounding box center [323, 176] width 20 height 6
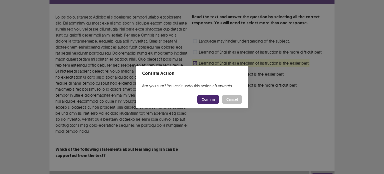
click at [210, 98] on button "Confirm" at bounding box center [208, 99] width 22 height 9
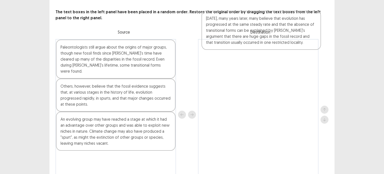
scroll to position [22, 0]
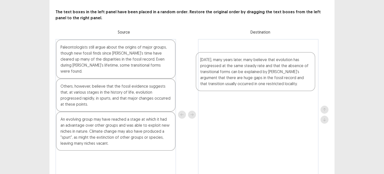
drag, startPoint x: 118, startPoint y: 131, endPoint x: 259, endPoint y: 69, distance: 154.1
click at [259, 69] on div "Paleontologists still argue about the origins of major groups, though new fossi…" at bounding box center [192, 114] width 273 height 151
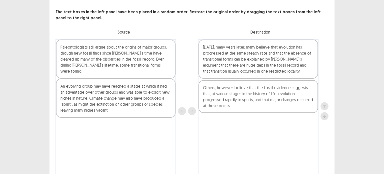
drag, startPoint x: 123, startPoint y: 98, endPoint x: 267, endPoint y: 106, distance: 144.2
click at [267, 106] on div "Paleontologists still argue about the origins of major groups, though new fossi…" at bounding box center [192, 111] width 273 height 144
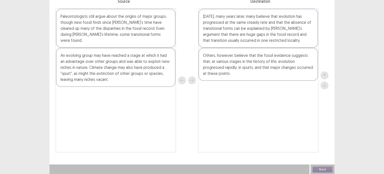
scroll to position [53, 0]
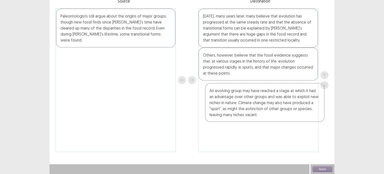
drag, startPoint x: 104, startPoint y: 51, endPoint x: 254, endPoint y: 94, distance: 156.2
click at [254, 94] on div "Paleontologists still argue about the origins of major groups, though new fossi…" at bounding box center [192, 80] width 273 height 144
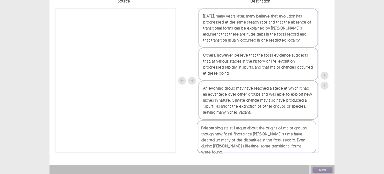
drag, startPoint x: 103, startPoint y: 24, endPoint x: 246, endPoint y: 139, distance: 183.9
click at [246, 139] on div "Paleontologists still argue about the origins of major groups, though new fossi…" at bounding box center [192, 80] width 273 height 145
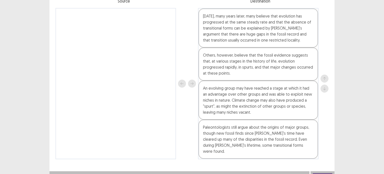
click at [267, 137] on div "Paleontologists still argue about the origins of major groups, though new fossi…" at bounding box center [259, 139] width 120 height 39
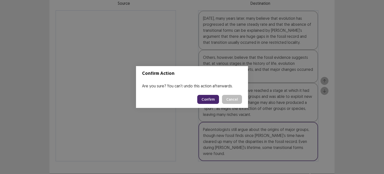
click at [213, 100] on button "Confirm" at bounding box center [208, 99] width 22 height 9
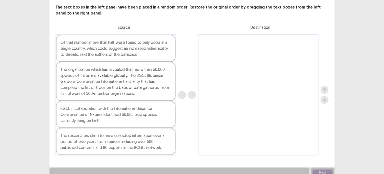
scroll to position [29, 0]
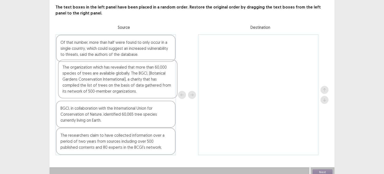
drag, startPoint x: 120, startPoint y: 85, endPoint x: 123, endPoint y: 86, distance: 3.4
click at [123, 86] on div "Of that number, more than half were found to only occur in a single country, wh…" at bounding box center [116, 94] width 121 height 121
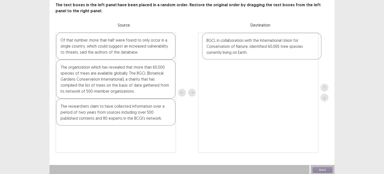
drag, startPoint x: 127, startPoint y: 121, endPoint x: 275, endPoint y: 55, distance: 162.1
click at [275, 55] on div "Of that number, more than half were found to only occur in a single country, wh…" at bounding box center [192, 92] width 273 height 121
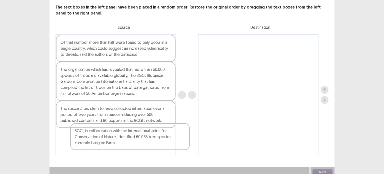
drag, startPoint x: 232, startPoint y: 50, endPoint x: 103, endPoint y: 145, distance: 160.2
click at [103, 145] on div "Of that number, more than half were found to only occur in a single country, wh…" at bounding box center [192, 94] width 273 height 121
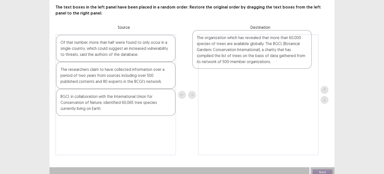
drag, startPoint x: 103, startPoint y: 85, endPoint x: 241, endPoint y: 56, distance: 140.8
click at [241, 56] on div "Of that number, more than half were found to only occur in a single country, wh…" at bounding box center [192, 94] width 273 height 121
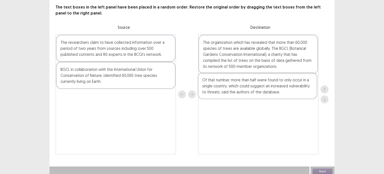
drag, startPoint x: 157, startPoint y: 46, endPoint x: 301, endPoint y: 88, distance: 149.6
click at [301, 88] on div "Of that number, more than half were found to only occur in a single country, wh…" at bounding box center [192, 94] width 273 height 120
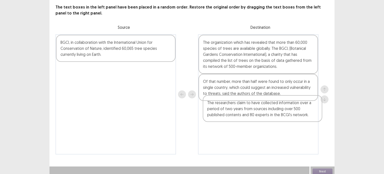
drag, startPoint x: 155, startPoint y: 50, endPoint x: 294, endPoint y: 111, distance: 152.3
click at [294, 111] on div "The researchers claim to have collected information over a period of two years …" at bounding box center [192, 94] width 273 height 120
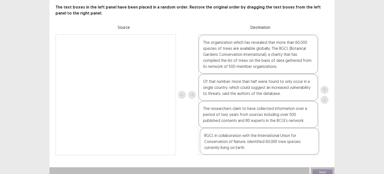
drag, startPoint x: 167, startPoint y: 46, endPoint x: 312, endPoint y: 144, distance: 174.4
click at [312, 144] on div "BGCI, in collaboration with the International Union for Conservation of Nature,…" at bounding box center [192, 94] width 273 height 121
click at [329, 170] on button "Next" at bounding box center [323, 172] width 20 height 6
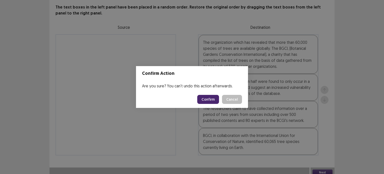
click at [216, 98] on button "Confirm" at bounding box center [208, 99] width 22 height 9
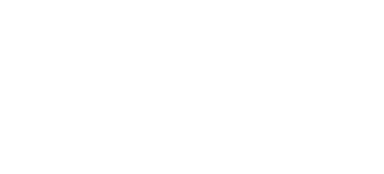
scroll to position [0, 0]
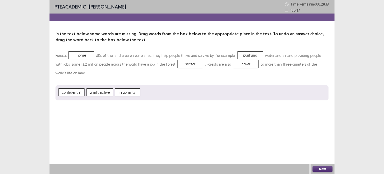
click at [324, 168] on button "Next" at bounding box center [323, 169] width 20 height 6
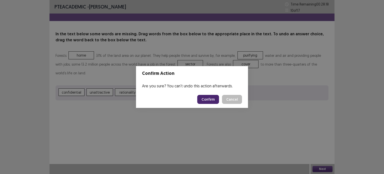
click at [214, 100] on button "Confirm" at bounding box center [208, 99] width 22 height 9
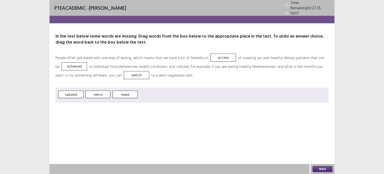
click at [319, 169] on button "Next" at bounding box center [323, 169] width 20 height 6
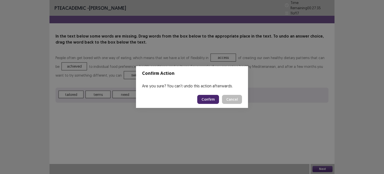
click at [212, 100] on button "Confirm" at bounding box center [208, 99] width 22 height 9
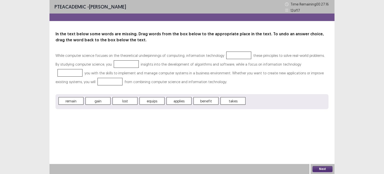
click at [176, 103] on span "applies" at bounding box center [179, 101] width 25 height 8
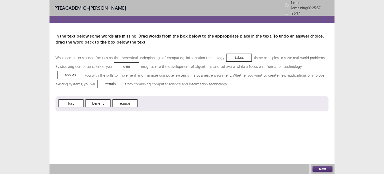
click at [317, 172] on div "Next" at bounding box center [323, 169] width 24 height 10
click at [319, 168] on button "Next" at bounding box center [323, 169] width 20 height 6
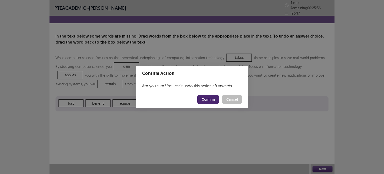
click at [213, 100] on button "Confirm" at bounding box center [208, 99] width 22 height 9
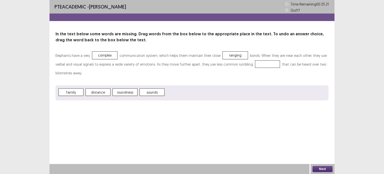
click at [128, 94] on span "roundness" at bounding box center [125, 92] width 25 height 8
click at [323, 168] on button "Next" at bounding box center [323, 169] width 20 height 6
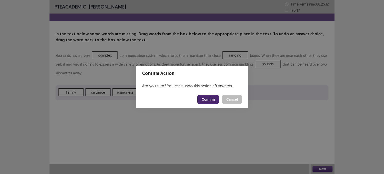
click at [214, 98] on button "Confirm" at bounding box center [208, 99] width 22 height 9
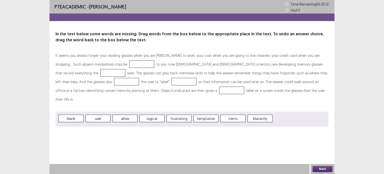
click at [3, 151] on div "PTE academic - [PERSON_NAME] Time Remaining 00 : 25 : 12 14 of 17 In the text b…" at bounding box center [192, 87] width 384 height 174
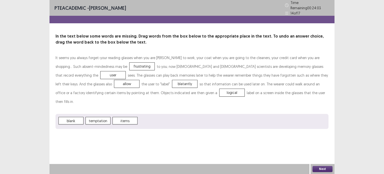
click at [319, 167] on button "Next" at bounding box center [323, 169] width 20 height 6
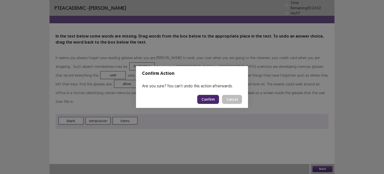
click at [210, 95] on footer "Confirm Cancel" at bounding box center [192, 99] width 112 height 17
click at [218, 98] on button "Confirm" at bounding box center [208, 99] width 22 height 9
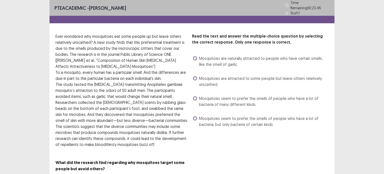
click at [243, 60] on span "Mosquitoes are naturally attracted to people who have certain smells, like the …" at bounding box center [264, 61] width 130 height 12
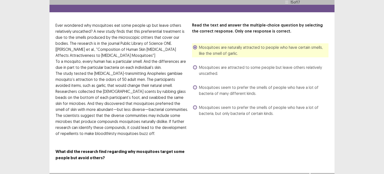
scroll to position [17, 0]
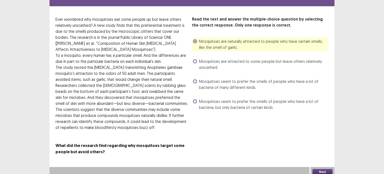
click at [329, 169] on button "Next" at bounding box center [323, 172] width 20 height 6
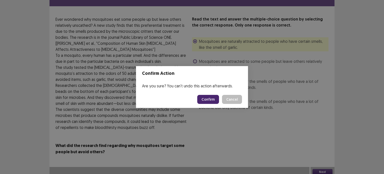
click at [213, 102] on button "Confirm" at bounding box center [208, 99] width 22 height 9
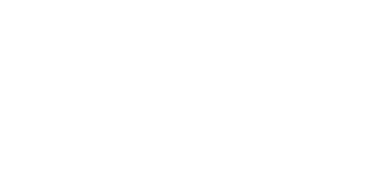
scroll to position [0, 0]
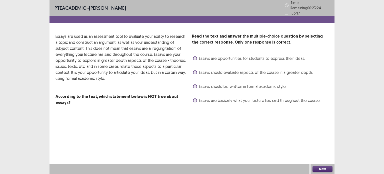
drag, startPoint x: 261, startPoint y: 57, endPoint x: 263, endPoint y: 66, distance: 8.9
click at [261, 57] on span "Essays are opportunities for students to express their ideas." at bounding box center [252, 58] width 106 height 6
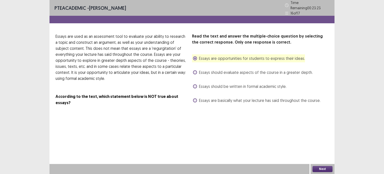
click at [317, 169] on button "Next" at bounding box center [323, 169] width 20 height 6
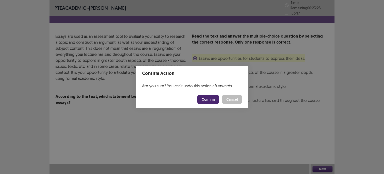
click at [207, 98] on button "Confirm" at bounding box center [208, 99] width 22 height 9
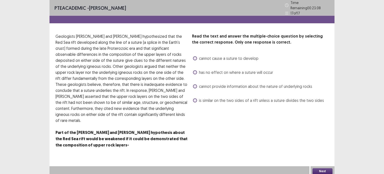
click at [216, 98] on span "is similar on the two sides of a rift unless a suture divides the two sides" at bounding box center [261, 100] width 125 height 6
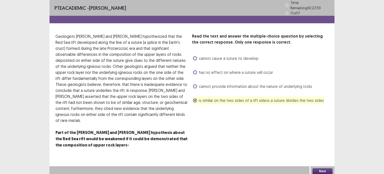
click at [291, 83] on span "cannot provide information about the nature of underlying rocks" at bounding box center [255, 86] width 113 height 6
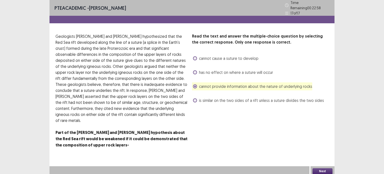
click at [320, 168] on button "Next" at bounding box center [323, 171] width 20 height 6
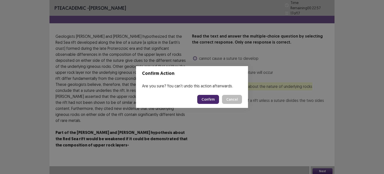
click at [206, 99] on button "Confirm" at bounding box center [208, 99] width 22 height 9
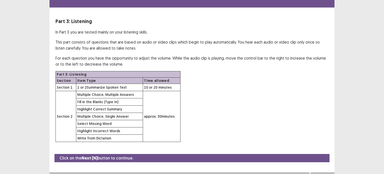
scroll to position [21, 0]
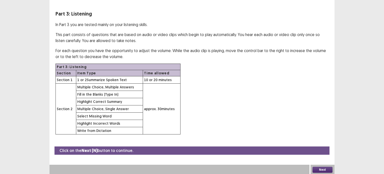
click at [330, 168] on button "Next" at bounding box center [323, 170] width 20 height 6
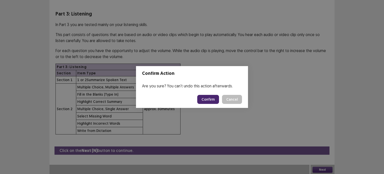
click at [206, 98] on button "Confirm" at bounding box center [208, 99] width 22 height 9
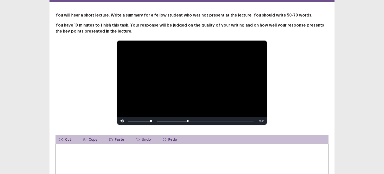
click at [296, 154] on textarea at bounding box center [192, 171] width 273 height 55
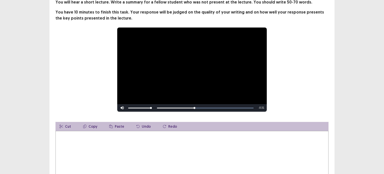
scroll to position [34, 0]
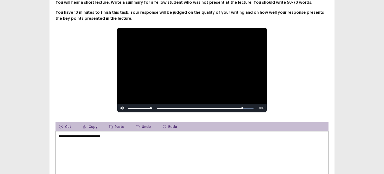
type textarea "**********"
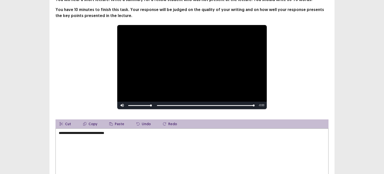
scroll to position [75, 0]
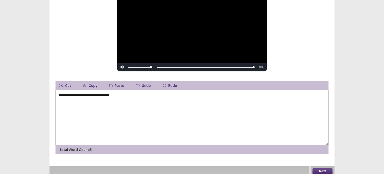
type textarea "**********"
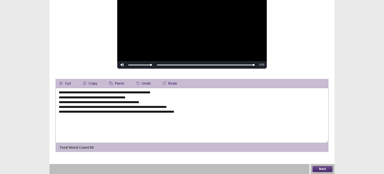
type textarea "**********"
click at [322, 167] on button "Next" at bounding box center [323, 169] width 20 height 6
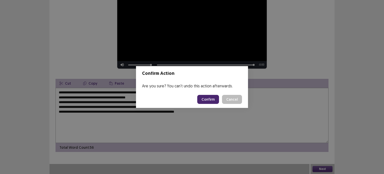
click at [211, 98] on button "Confirm" at bounding box center [208, 99] width 22 height 9
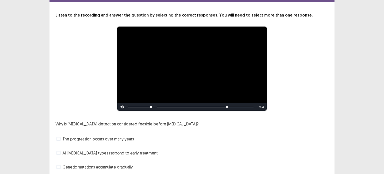
scroll to position [52, 0]
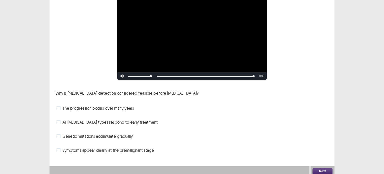
click at [95, 119] on span "All [MEDICAL_DATA] types respond to early treatment" at bounding box center [110, 122] width 95 height 6
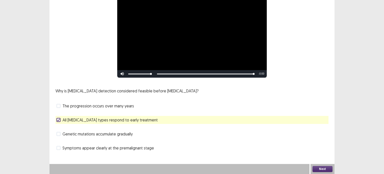
click at [323, 169] on button "Next" at bounding box center [323, 169] width 20 height 6
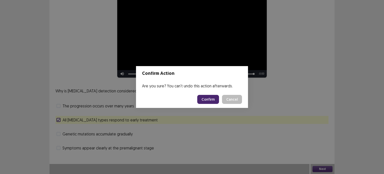
click at [213, 98] on button "Confirm" at bounding box center [208, 99] width 22 height 9
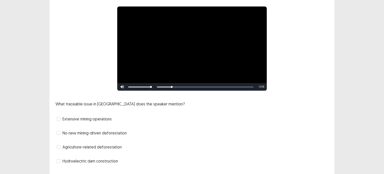
scroll to position [50, 0]
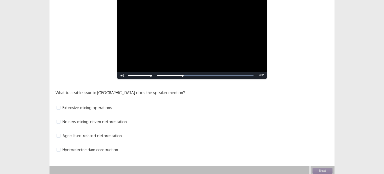
click at [118, 135] on span "Agriculture-related deforestation" at bounding box center [92, 136] width 59 height 6
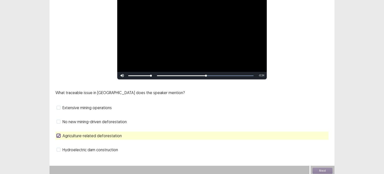
click at [109, 120] on span "No new mining-driven deforestation" at bounding box center [95, 122] width 64 height 6
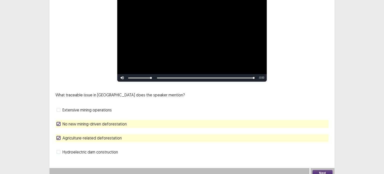
click at [317, 170] on button "Next" at bounding box center [323, 173] width 20 height 6
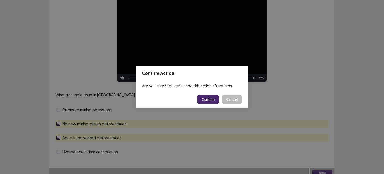
click at [210, 100] on button "Confirm" at bounding box center [208, 99] width 22 height 9
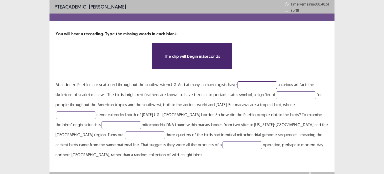
click at [247, 83] on input "text" at bounding box center [257, 85] width 40 height 8
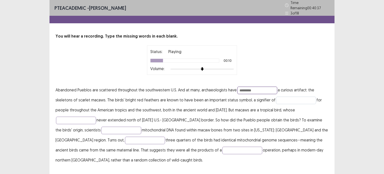
type input "*********"
click at [281, 97] on input "text" at bounding box center [296, 101] width 40 height 8
type input "********"
click at [91, 117] on input "text" at bounding box center [76, 121] width 40 height 8
type input "*****"
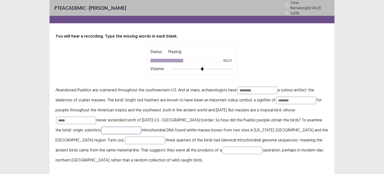
click at [101, 130] on input "text" at bounding box center [121, 131] width 40 height 8
type input "********"
click at [125, 137] on input "text" at bounding box center [145, 141] width 40 height 8
type input "******"
click at [222, 149] on input "text" at bounding box center [242, 151] width 40 height 8
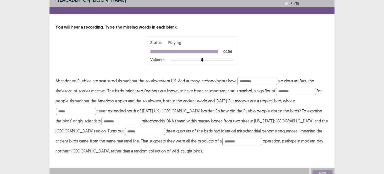
scroll to position [11, 0]
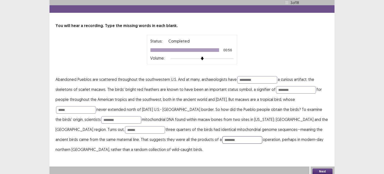
type input "********"
click at [323, 170] on button "Next" at bounding box center [323, 171] width 20 height 6
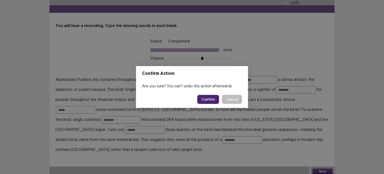
click at [211, 98] on button "Confirm" at bounding box center [208, 99] width 22 height 9
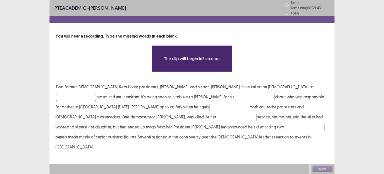
click at [96, 94] on input "text" at bounding box center [76, 98] width 40 height 8
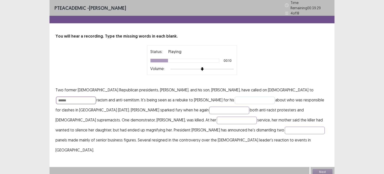
type input "******"
click at [235, 97] on input "text" at bounding box center [255, 101] width 40 height 8
type input "********"
click at [209, 107] on input "text" at bounding box center [229, 111] width 40 height 8
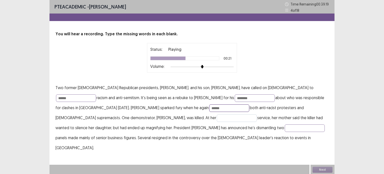
type input "******"
click at [217, 117] on input "text" at bounding box center [237, 118] width 40 height 8
type input "********"
click at [285, 127] on input "text" at bounding box center [305, 128] width 40 height 8
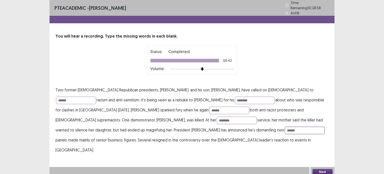
type input "******"
click at [331, 169] on button "Next" at bounding box center [323, 172] width 20 height 6
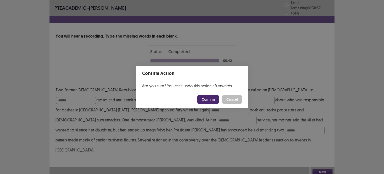
click at [202, 98] on button "Confirm" at bounding box center [208, 99] width 22 height 9
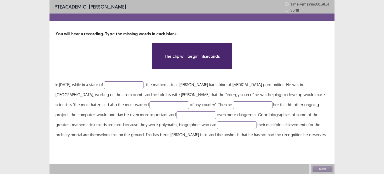
click at [140, 89] on p "In [DATE], while in a state of , the mathematician [PERSON_NAME] had a kind of …" at bounding box center [192, 110] width 273 height 60
click at [139, 86] on input "text" at bounding box center [124, 85] width 40 height 8
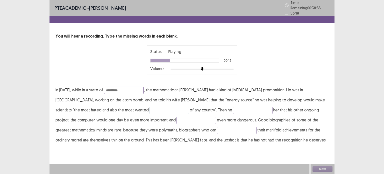
type input "*********"
click at [149, 107] on input "text" at bounding box center [169, 111] width 40 height 8
type input "*******"
click at [233, 108] on input "text" at bounding box center [253, 111] width 40 height 8
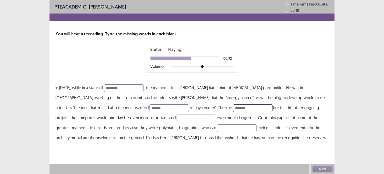
type input "********"
click at [176, 119] on input "text" at bounding box center [196, 118] width 40 height 8
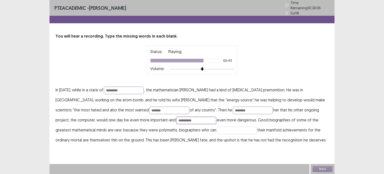
type input "**********"
click at [217, 128] on input "text" at bounding box center [237, 131] width 40 height 8
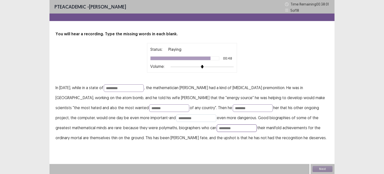
type input "*********"
click at [176, 117] on input "**********" at bounding box center [196, 118] width 40 height 8
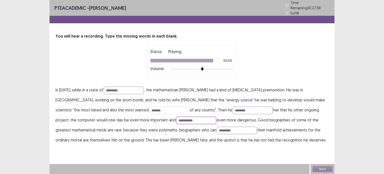
type input "**********"
click at [149, 107] on input "*******" at bounding box center [169, 111] width 40 height 8
type input "*******"
click at [317, 167] on button "Next" at bounding box center [323, 169] width 20 height 6
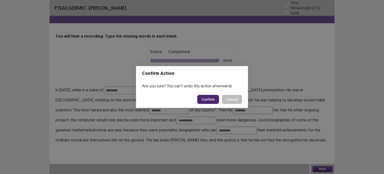
click at [206, 96] on button "Confirm" at bounding box center [208, 99] width 22 height 9
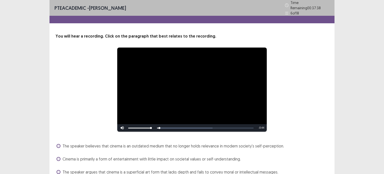
scroll to position [41, 0]
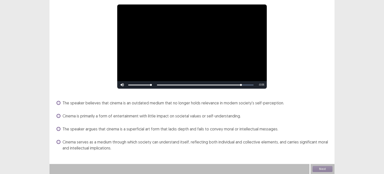
click at [146, 140] on span "Cinema serves as a medium through which society can understand itself, reflecti…" at bounding box center [196, 145] width 266 height 12
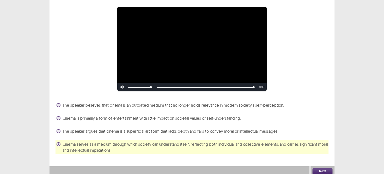
click at [323, 169] on button "Next" at bounding box center [323, 171] width 20 height 6
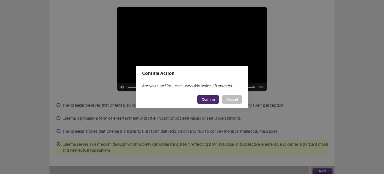
click at [218, 102] on button "Confirm" at bounding box center [208, 99] width 22 height 9
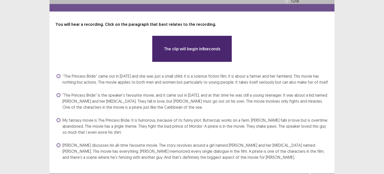
scroll to position [0, 0]
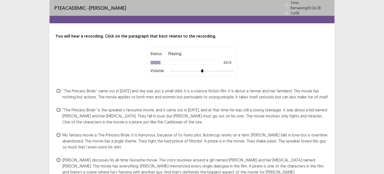
click at [141, 89] on span "“The Princess Bride” came out in [DATE] and she was just a small child. It is a…" at bounding box center [196, 94] width 266 height 12
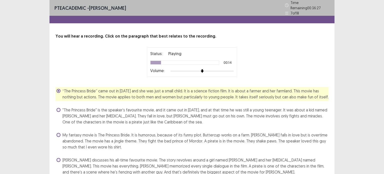
scroll to position [22, 0]
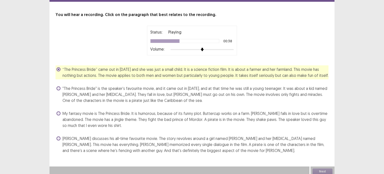
click at [153, 113] on span "My fantasy movie is The Princess Bride. It is humorous, because of its funny pl…" at bounding box center [196, 119] width 266 height 18
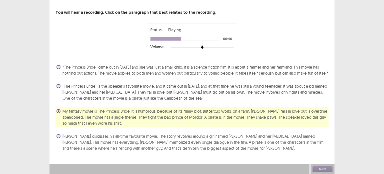
click at [150, 132] on div "“The Princess Bride” came out in [DATE] and she was just a small child. It is a…" at bounding box center [192, 107] width 273 height 89
click at [150, 134] on span "[PERSON_NAME] discusses his all-time favourite movie. The story revolves around…" at bounding box center [196, 142] width 266 height 18
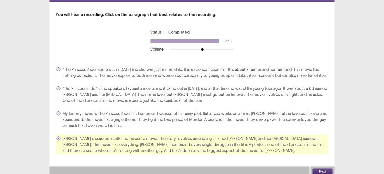
click at [320, 168] on button "Next" at bounding box center [323, 171] width 20 height 6
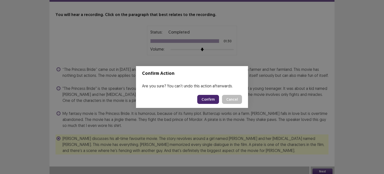
click at [214, 100] on button "Confirm" at bounding box center [208, 99] width 22 height 9
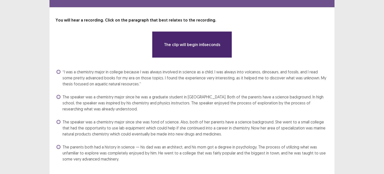
scroll to position [25, 0]
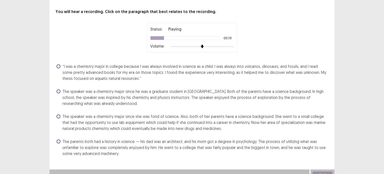
click at [153, 95] on span "The speaker was a chemistry major since he was a graduate student in [GEOGRAPHI…" at bounding box center [196, 97] width 266 height 18
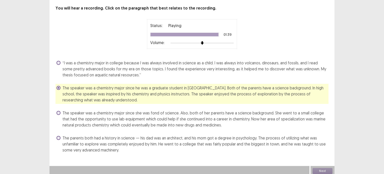
scroll to position [28, 0]
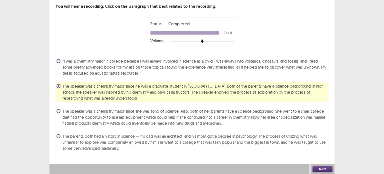
click at [320, 167] on button "Next" at bounding box center [323, 169] width 20 height 6
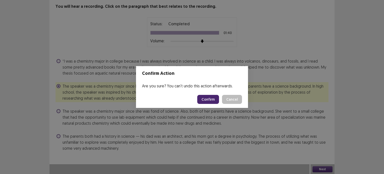
click at [207, 102] on button "Confirm" at bounding box center [208, 99] width 22 height 9
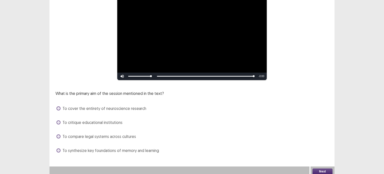
scroll to position [55, 0]
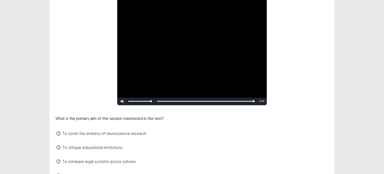
click at [117, 132] on span "To cover the entirety of neuroscience research" at bounding box center [105, 133] width 84 height 6
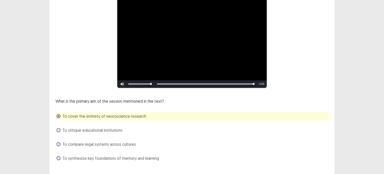
scroll to position [80, 0]
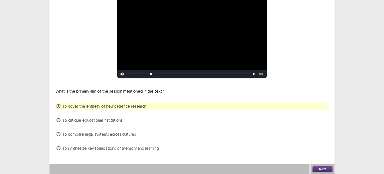
click at [118, 134] on span "To compare legal systems across cultures" at bounding box center [100, 134] width 74 height 6
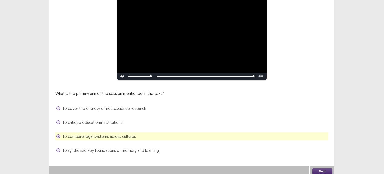
click at [323, 168] on button "Next" at bounding box center [323, 171] width 20 height 6
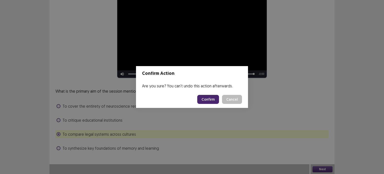
click at [214, 100] on button "Confirm" at bounding box center [208, 99] width 22 height 9
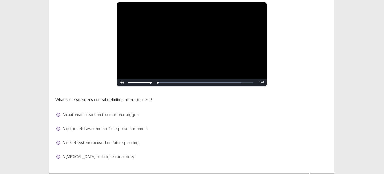
scroll to position [50, 0]
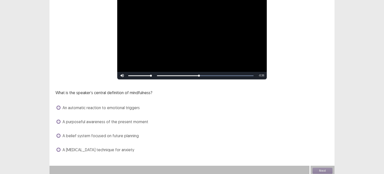
click at [114, 137] on span "A belief system focused on future planning" at bounding box center [101, 136] width 76 height 6
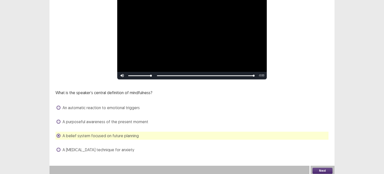
click at [135, 108] on span "An automatic reaction to emotional triggers" at bounding box center [101, 108] width 77 height 6
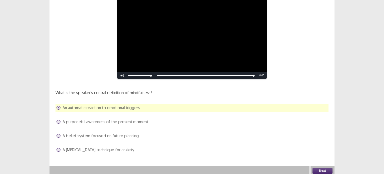
click at [321, 169] on button "Next" at bounding box center [323, 171] width 20 height 6
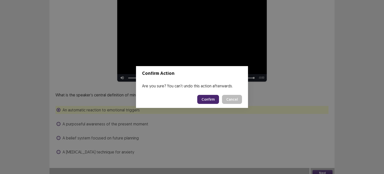
click at [206, 97] on button "Confirm" at bounding box center [208, 99] width 22 height 9
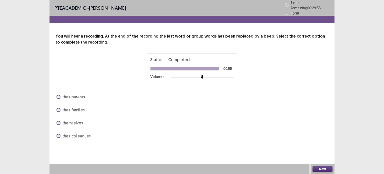
click at [74, 107] on span "their families" at bounding box center [74, 110] width 22 height 6
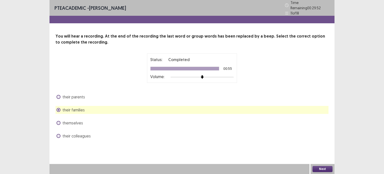
click at [321, 169] on button "Next" at bounding box center [323, 169] width 20 height 6
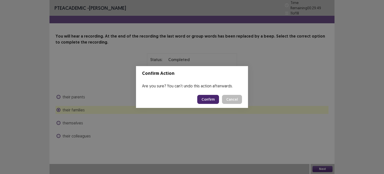
click at [214, 99] on button "Confirm" at bounding box center [208, 99] width 22 height 9
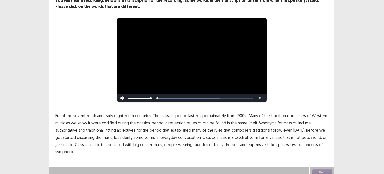
scroll to position [37, 0]
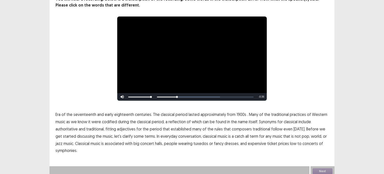
click at [239, 113] on span "1900s" at bounding box center [242, 114] width 10 height 6
click at [74, 149] on span "symphonies." at bounding box center [67, 150] width 22 height 6
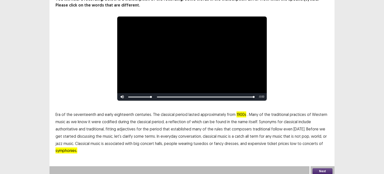
click at [60, 113] on span "Era" at bounding box center [58, 114] width 5 height 6
click at [321, 168] on button "Next" at bounding box center [323, 171] width 20 height 6
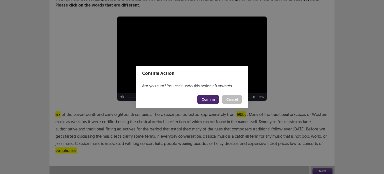
click at [214, 101] on button "Confirm" at bounding box center [208, 99] width 22 height 9
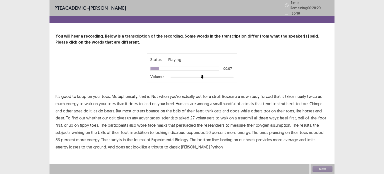
click at [266, 95] on span "forced" at bounding box center [267, 96] width 12 height 6
click at [85, 127] on p "It's good to keep on your toes. Metaphorically, that is. Not when you're actual…" at bounding box center [192, 122] width 273 height 58
click at [176, 123] on span "persuaded" at bounding box center [186, 125] width 20 height 6
click at [284, 138] on span "average" at bounding box center [291, 140] width 15 height 6
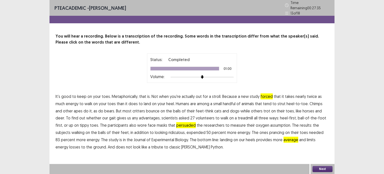
click at [327, 167] on button "Next" at bounding box center [323, 169] width 20 height 6
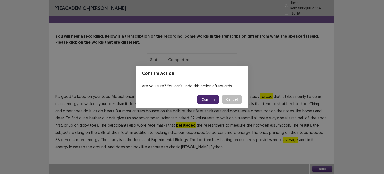
click at [215, 99] on button "Confirm" at bounding box center [208, 99] width 22 height 9
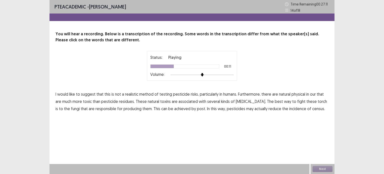
click at [300, 95] on span "physical" at bounding box center [299, 94] width 14 height 6
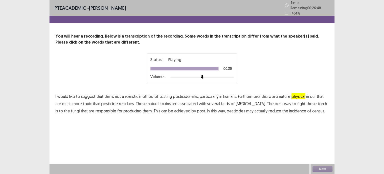
click at [312, 108] on span "census." at bounding box center [318, 111] width 13 height 6
click at [321, 94] on span "that" at bounding box center [320, 96] width 7 height 6
click at [326, 169] on button "Next" at bounding box center [323, 169] width 20 height 6
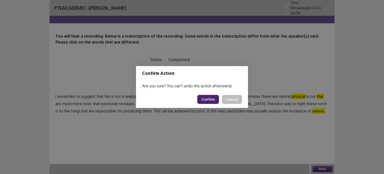
click at [211, 100] on button "Confirm" at bounding box center [208, 99] width 22 height 9
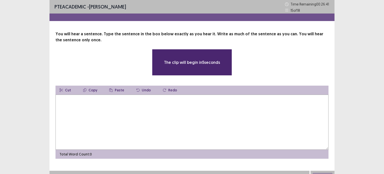
click at [201, 109] on textarea at bounding box center [192, 122] width 273 height 55
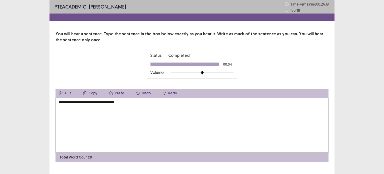
click at [60, 102] on textarea "**********" at bounding box center [192, 125] width 273 height 55
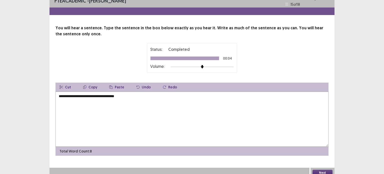
scroll to position [10, 0]
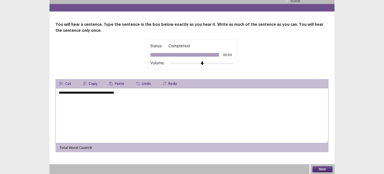
type textarea "**********"
click at [326, 165] on div "Next" at bounding box center [323, 169] width 24 height 10
click at [326, 167] on button "Next" at bounding box center [323, 169] width 20 height 6
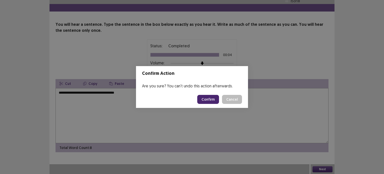
click at [213, 97] on button "Confirm" at bounding box center [208, 99] width 22 height 9
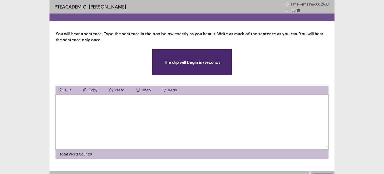
click at [213, 99] on textarea at bounding box center [192, 122] width 273 height 55
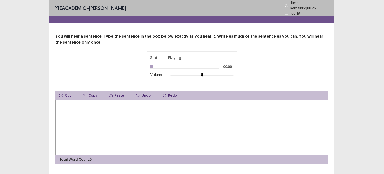
click at [240, 121] on textarea at bounding box center [192, 127] width 273 height 55
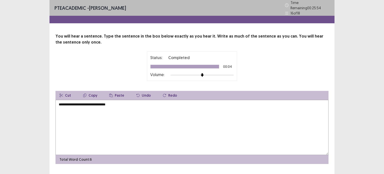
type textarea "**********"
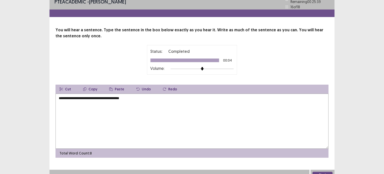
scroll to position [10, 0]
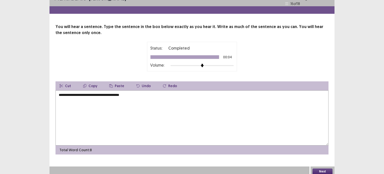
type textarea "**********"
click at [318, 170] on button "Next" at bounding box center [323, 171] width 20 height 6
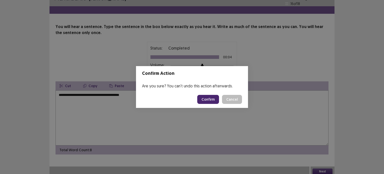
click at [211, 98] on button "Confirm" at bounding box center [208, 99] width 22 height 9
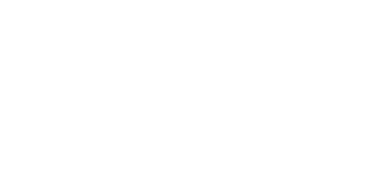
scroll to position [0, 0]
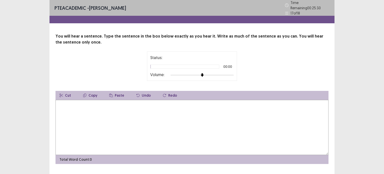
click at [138, 124] on textarea at bounding box center [192, 127] width 273 height 55
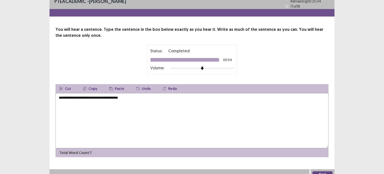
scroll to position [10, 0]
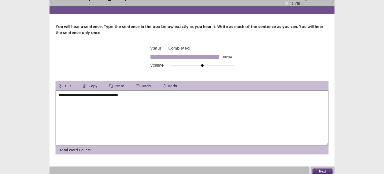
type textarea "**********"
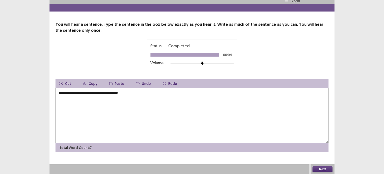
click at [324, 168] on button "Next" at bounding box center [323, 169] width 20 height 6
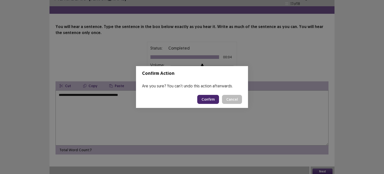
click at [213, 100] on button "Confirm" at bounding box center [208, 99] width 22 height 9
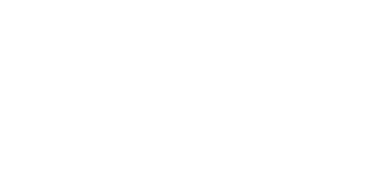
scroll to position [0, 0]
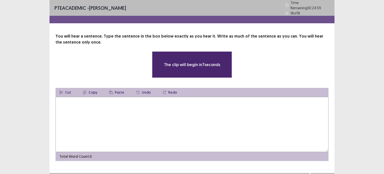
click at [204, 110] on textarea at bounding box center [192, 124] width 273 height 55
click at [273, 122] on textarea at bounding box center [192, 124] width 273 height 55
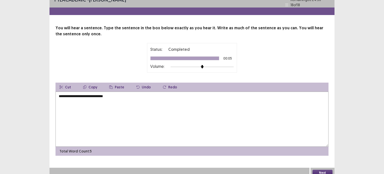
scroll to position [10, 0]
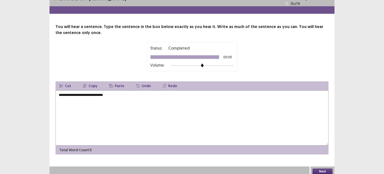
type textarea "**********"
click at [327, 169] on button "Next" at bounding box center [323, 171] width 20 height 6
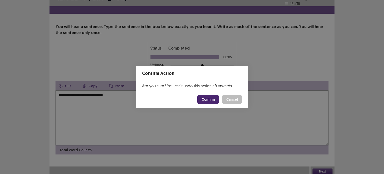
click at [212, 97] on button "Confirm" at bounding box center [208, 99] width 22 height 9
